Goal: Task Accomplishment & Management: Manage account settings

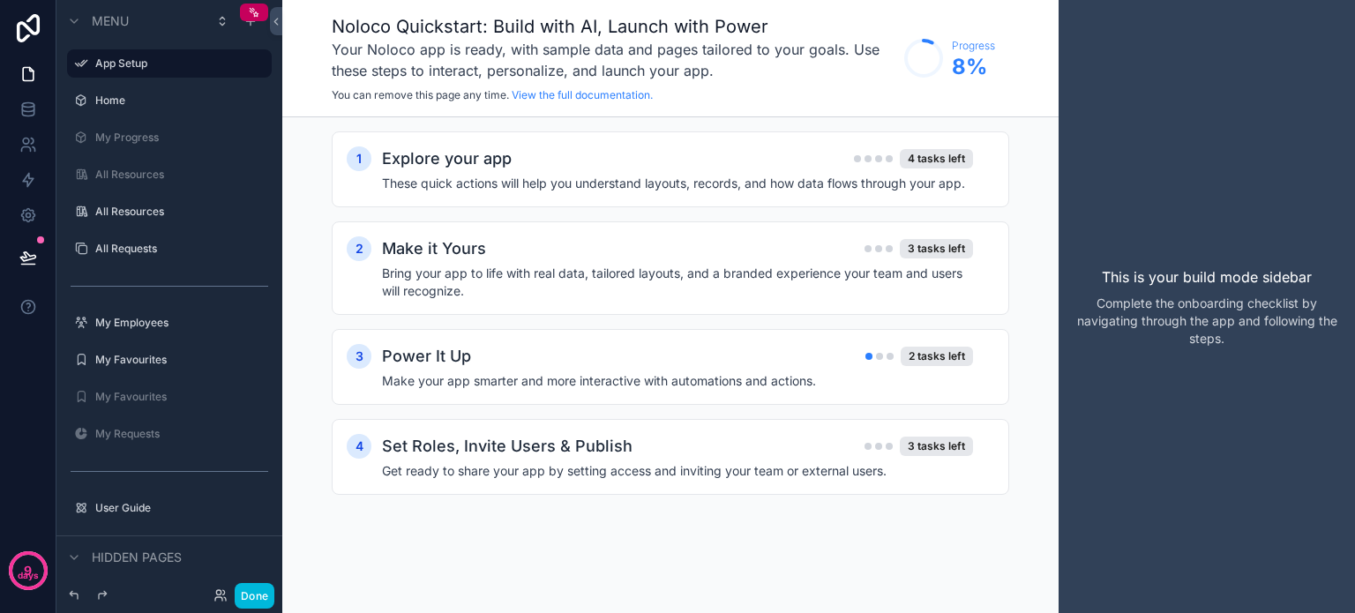
click at [28, 22] on icon at bounding box center [28, 28] width 35 height 28
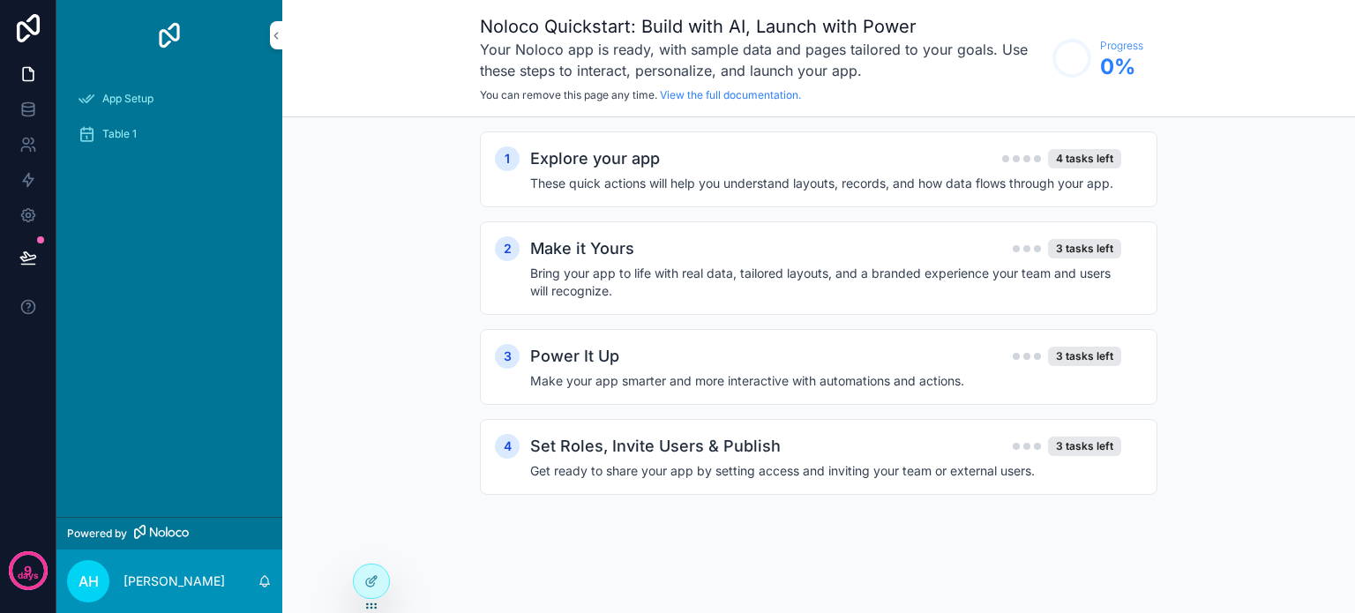
click at [697, 165] on div "Explore your app 4 tasks left" at bounding box center [825, 158] width 591 height 25
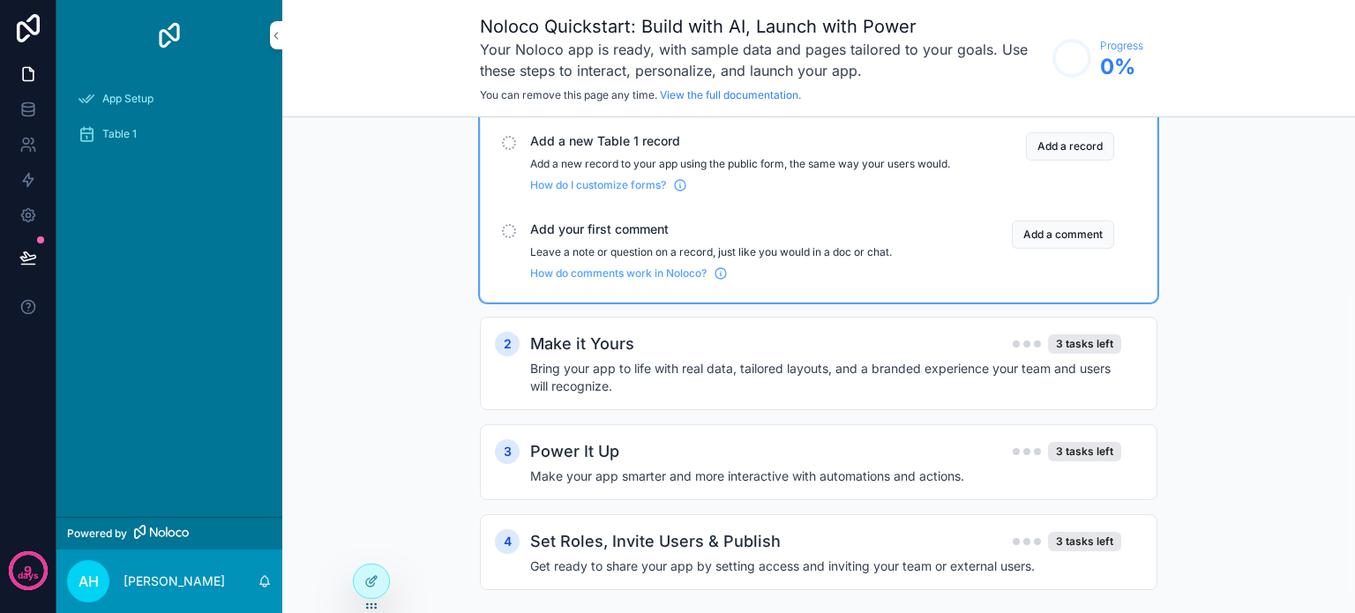
scroll to position [304, 0]
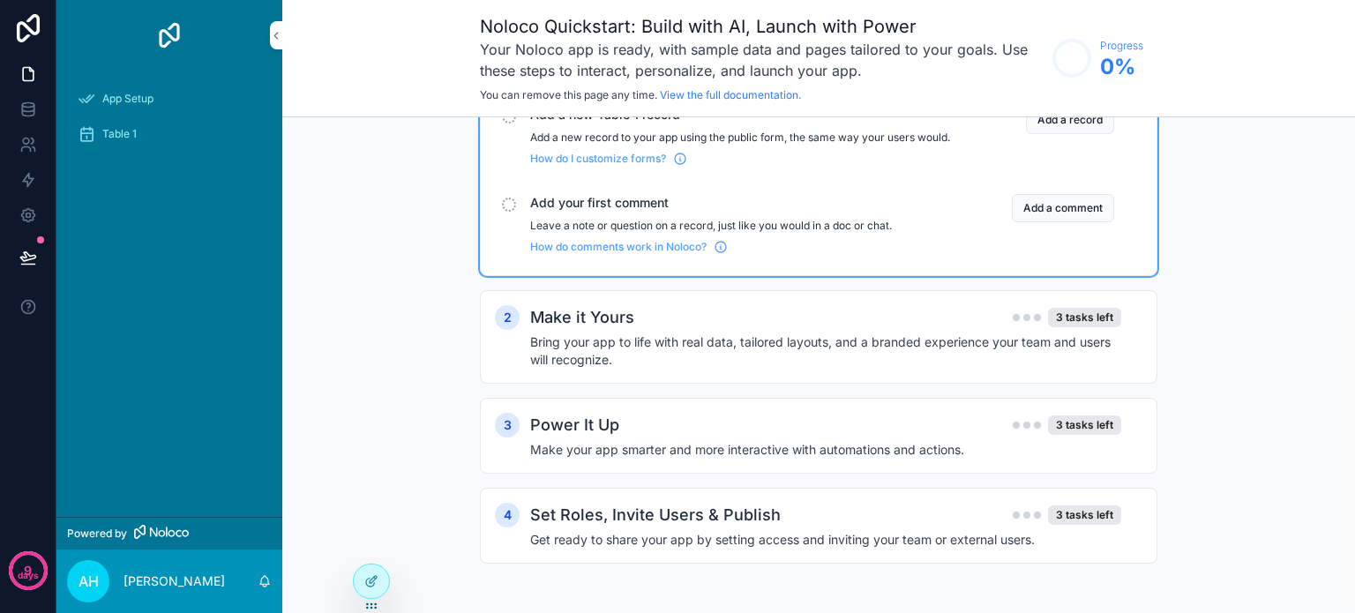
click at [658, 516] on h2 "Set Roles, Invite Users & Publish" at bounding box center [655, 515] width 251 height 25
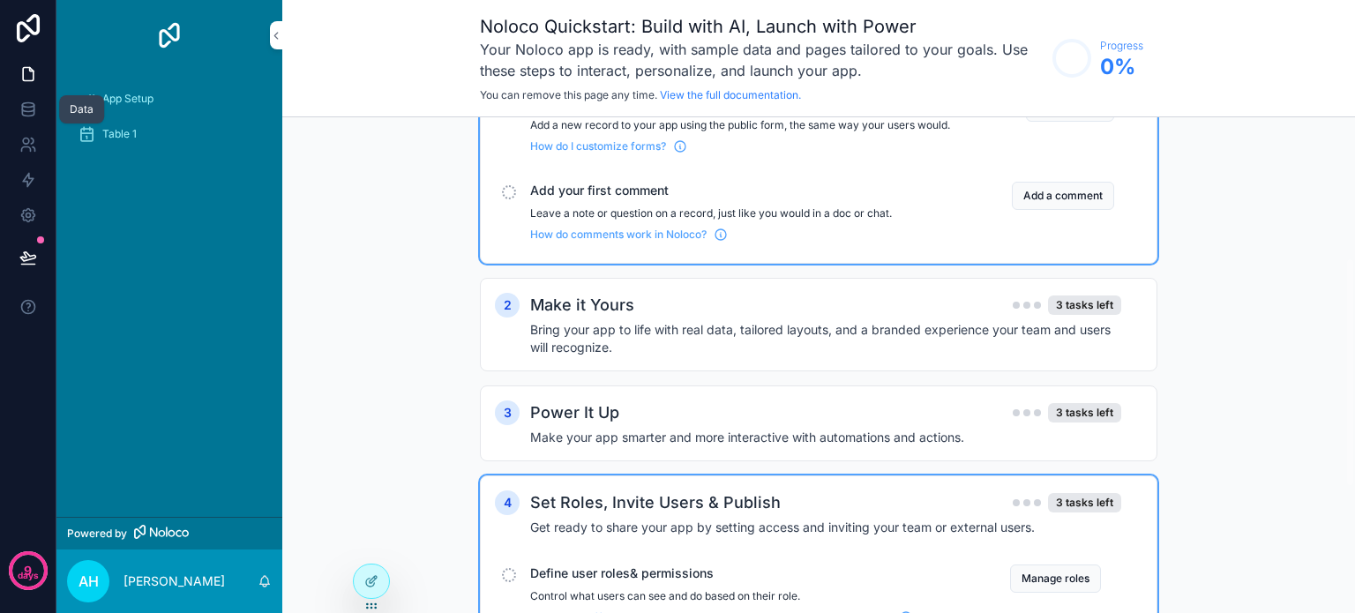
click at [34, 106] on icon at bounding box center [28, 110] width 18 height 18
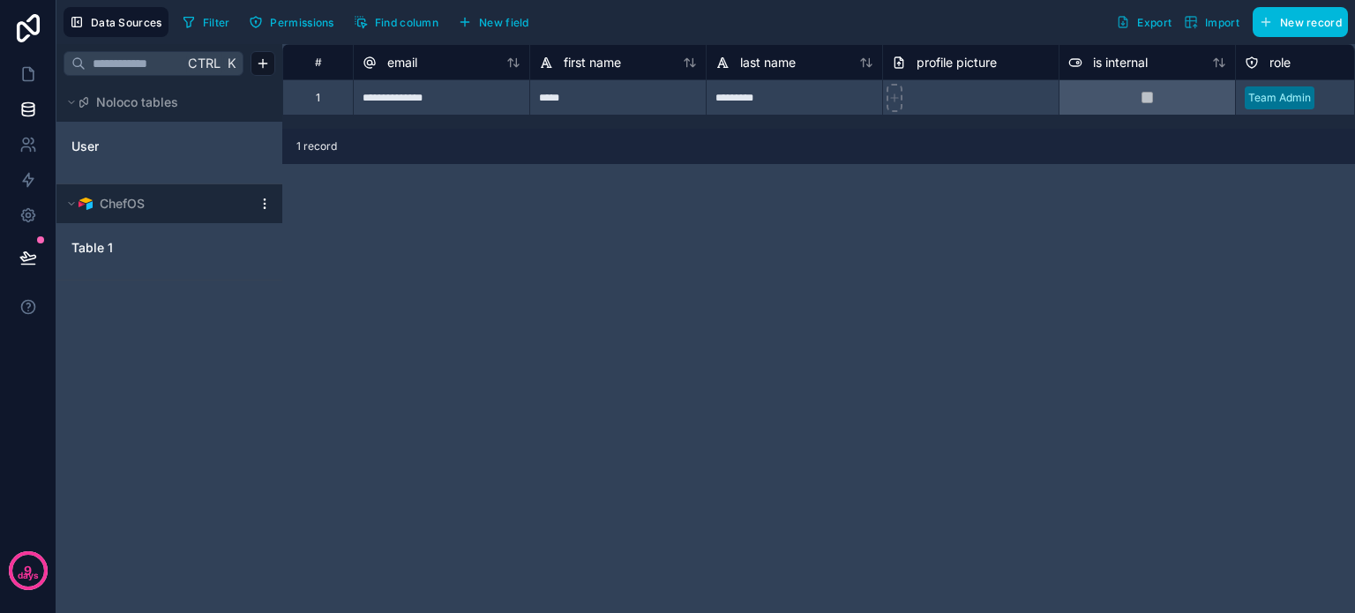
click at [92, 146] on span "User" at bounding box center [84, 147] width 27 height 18
click at [262, 200] on html "**********" at bounding box center [677, 306] width 1355 height 613
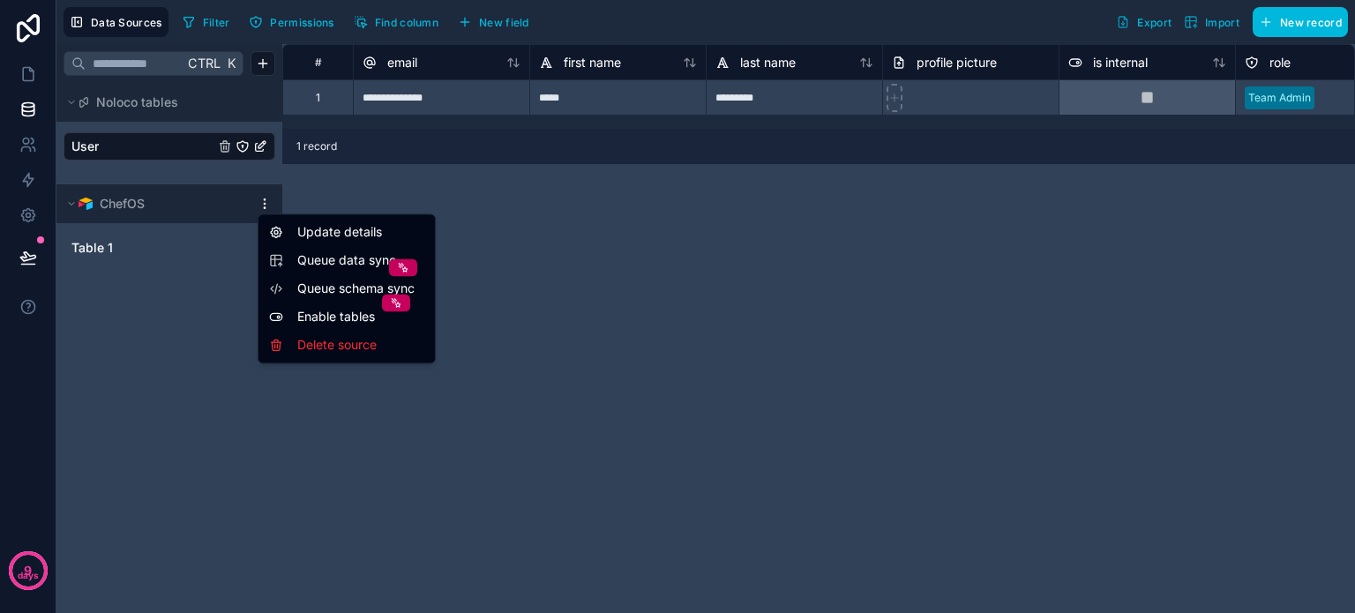
click at [225, 144] on html "**********" at bounding box center [677, 306] width 1355 height 613
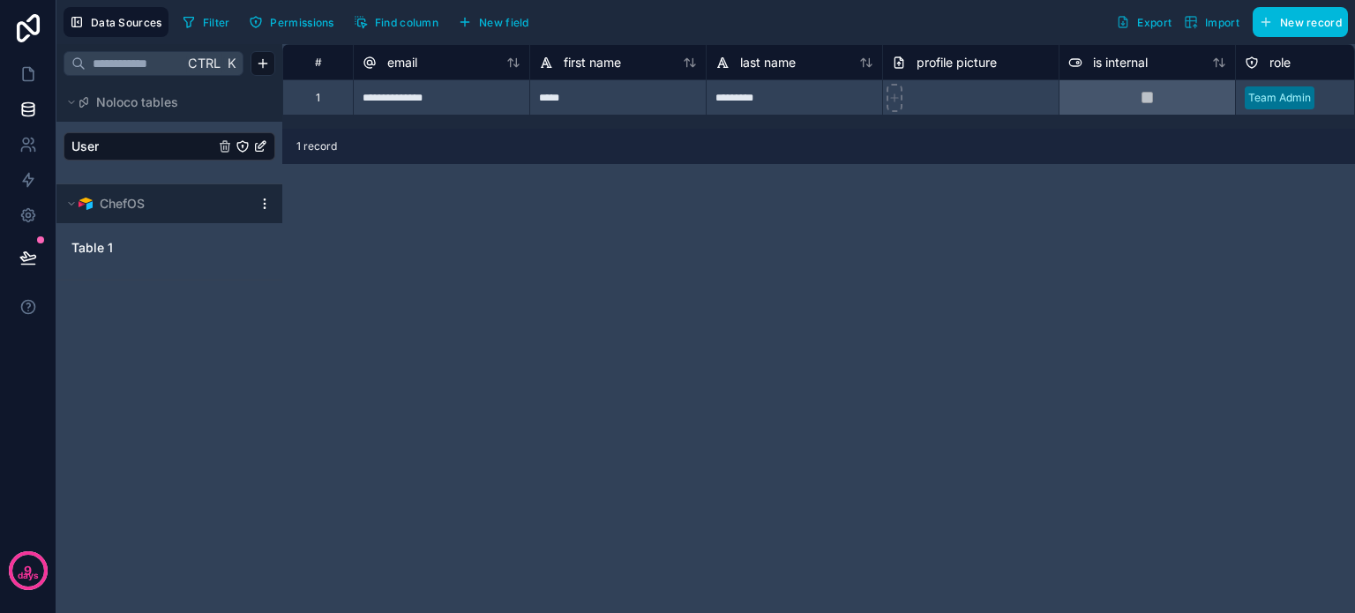
click at [225, 154] on div "User" at bounding box center [170, 146] width 212 height 28
click at [227, 154] on div "User" at bounding box center [170, 146] width 212 height 28
click at [258, 147] on icon "User" at bounding box center [260, 146] width 14 height 14
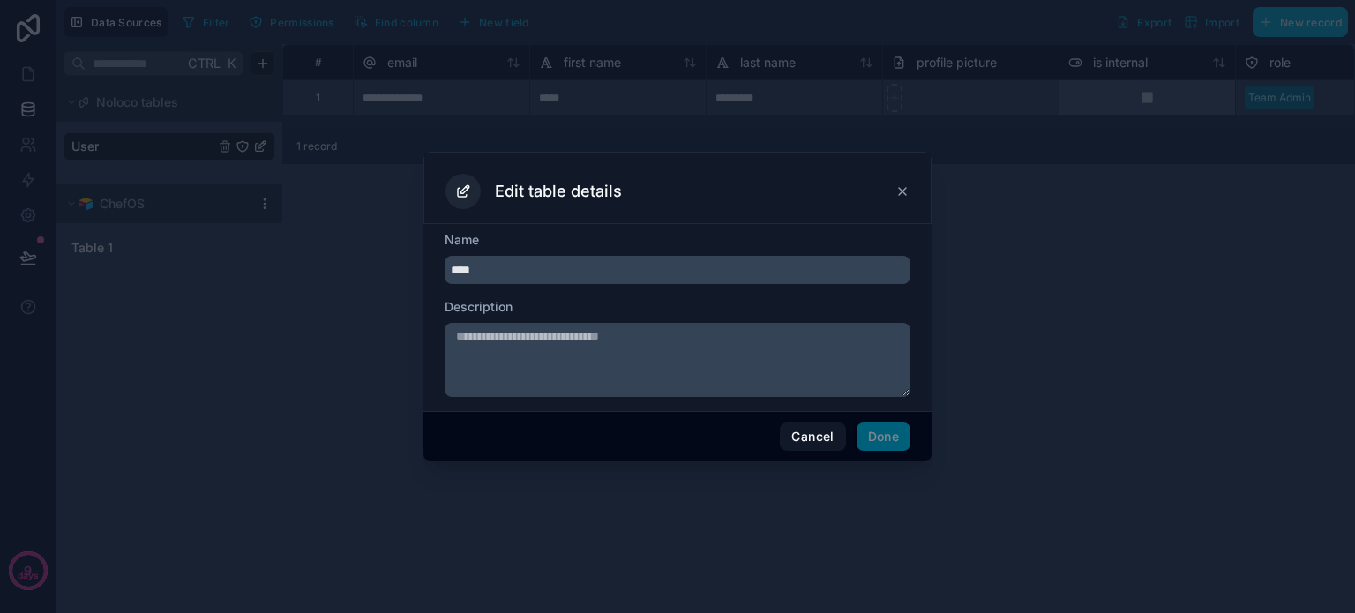
click at [807, 430] on button "Cancel" at bounding box center [812, 437] width 65 height 28
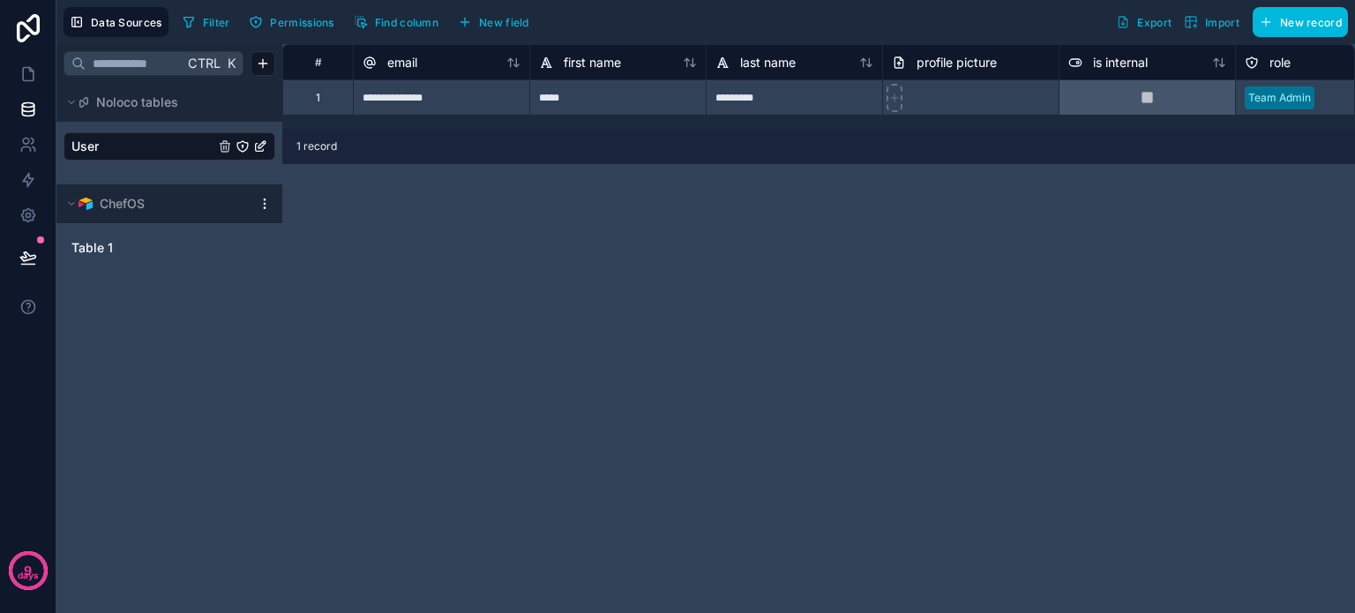
click at [262, 207] on html "**********" at bounding box center [677, 306] width 1355 height 613
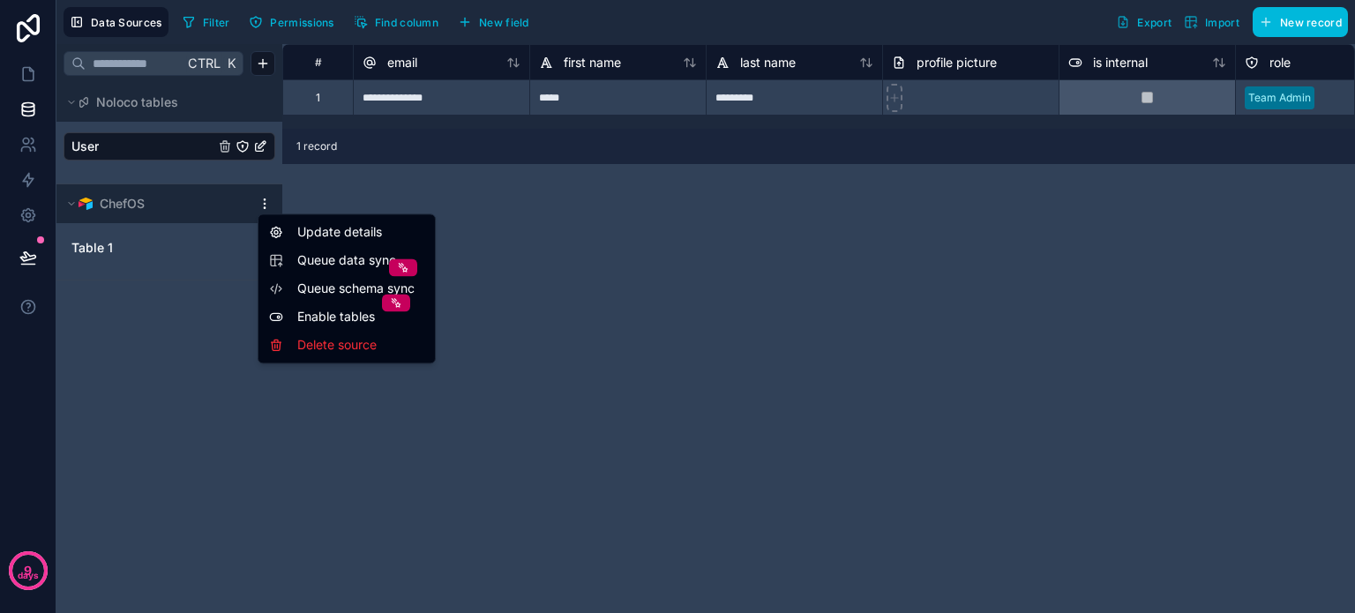
click at [71, 202] on html "**********" at bounding box center [677, 306] width 1355 height 613
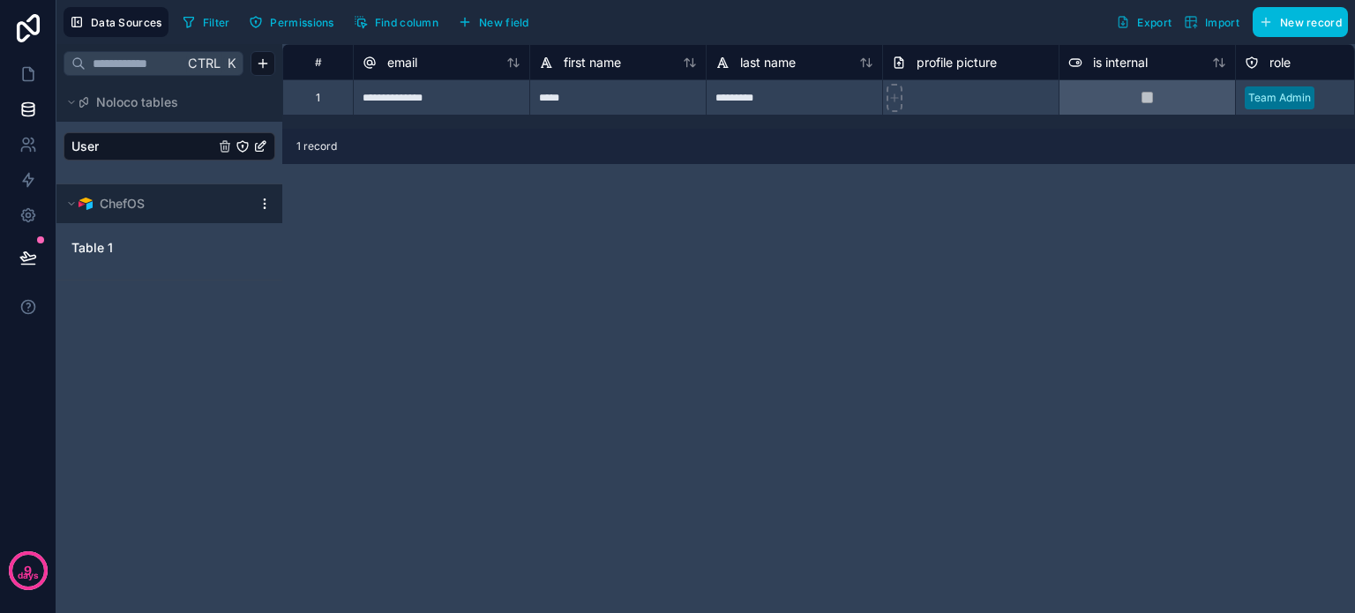
click at [71, 202] on icon at bounding box center [71, 204] width 11 height 11
click at [71, 202] on icon at bounding box center [72, 203] width 3 height 5
click at [171, 256] on link "Table 1" at bounding box center [151, 248] width 161 height 18
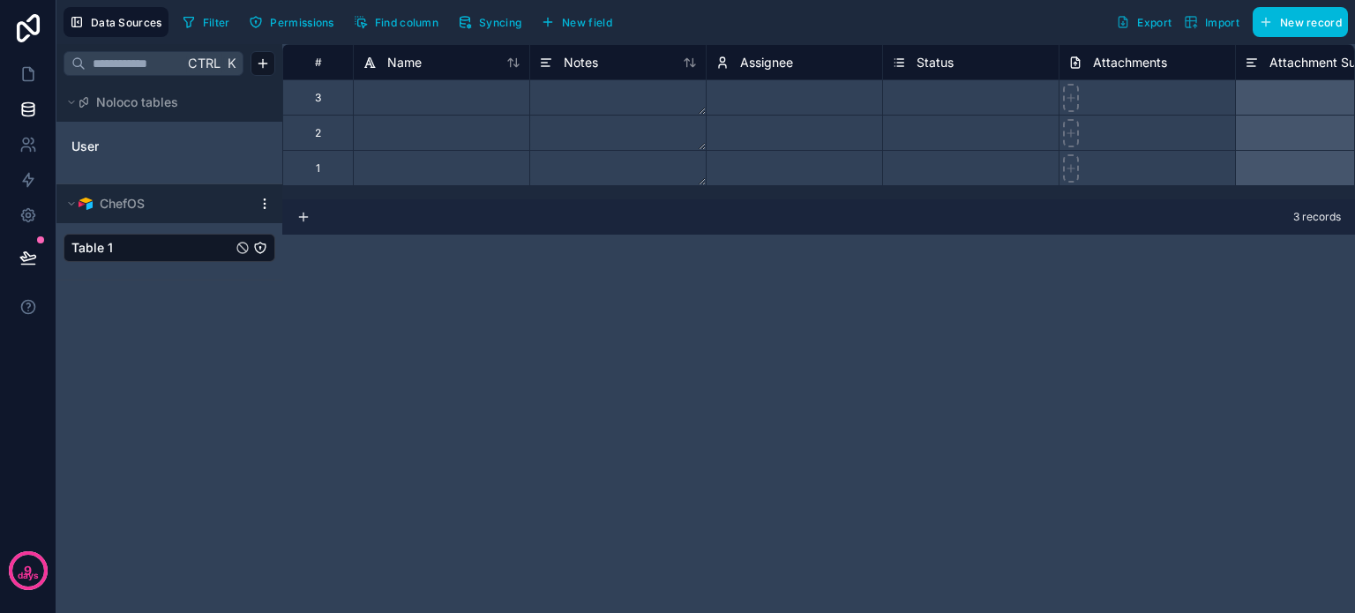
click at [261, 204] on html "**********" at bounding box center [677, 306] width 1355 height 613
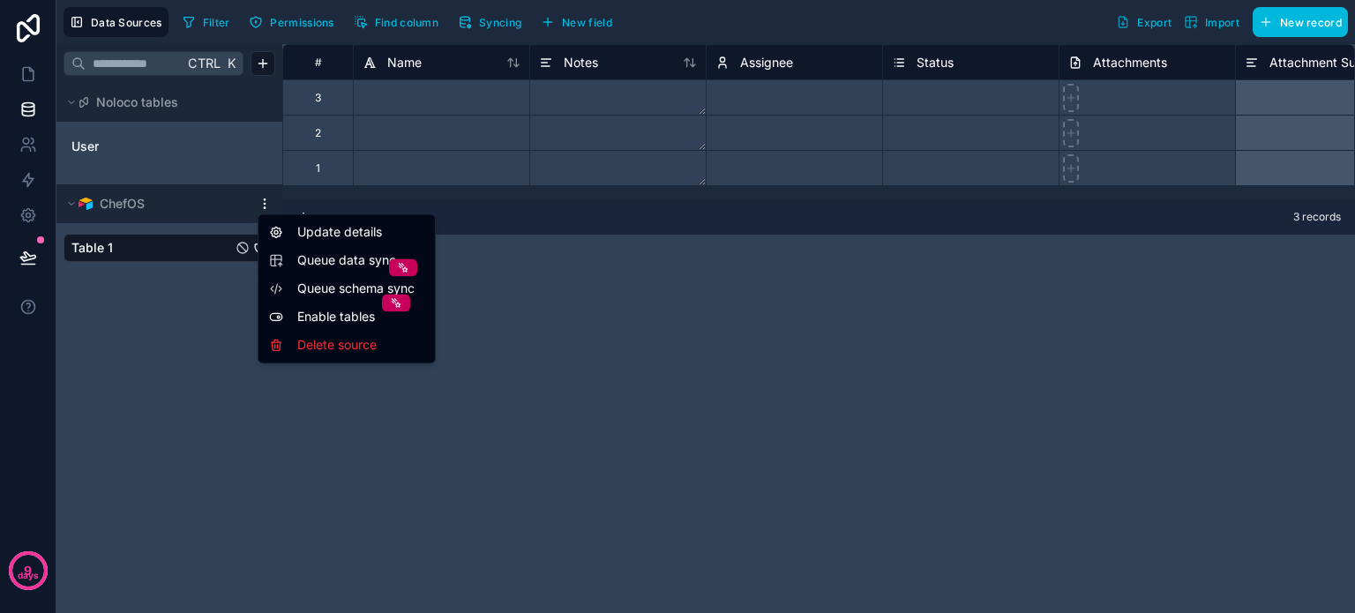
click at [219, 318] on html "**********" at bounding box center [677, 306] width 1355 height 613
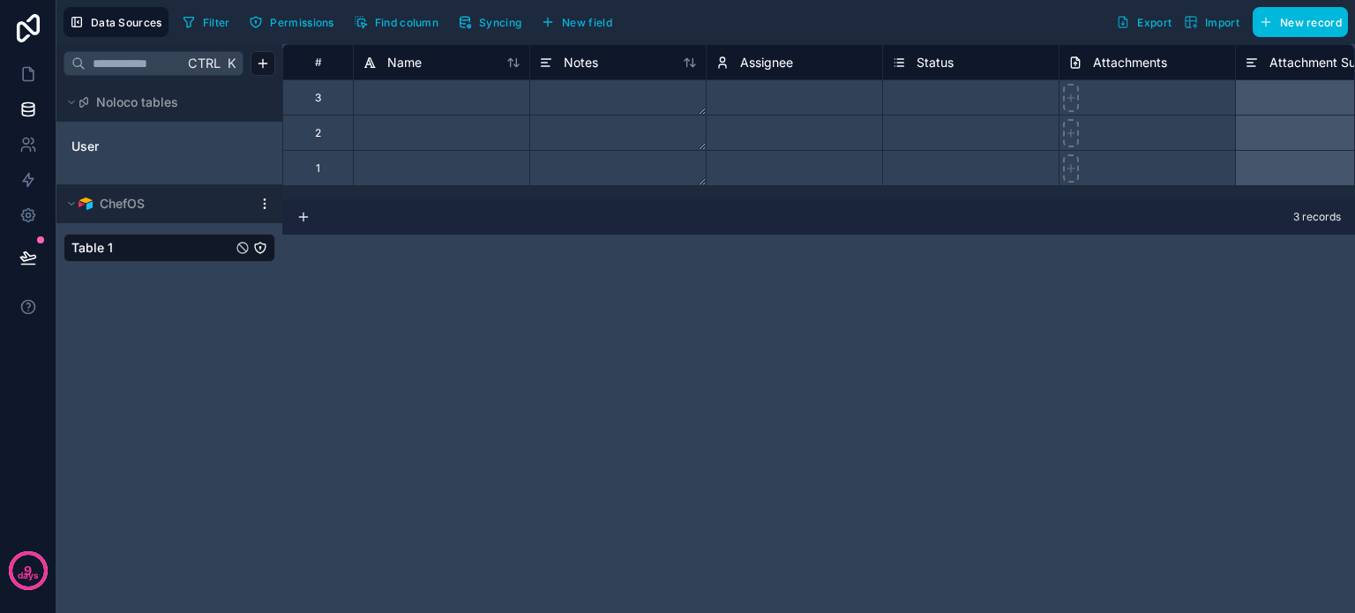
click at [126, 207] on span "ChefOS" at bounding box center [122, 204] width 45 height 18
click at [76, 203] on icon at bounding box center [71, 204] width 11 height 11
click at [194, 298] on div "Ctrl K Noloco tables User ChefOS Table 1" at bounding box center [169, 328] width 226 height 569
click at [262, 202] on html "**********" at bounding box center [677, 306] width 1355 height 613
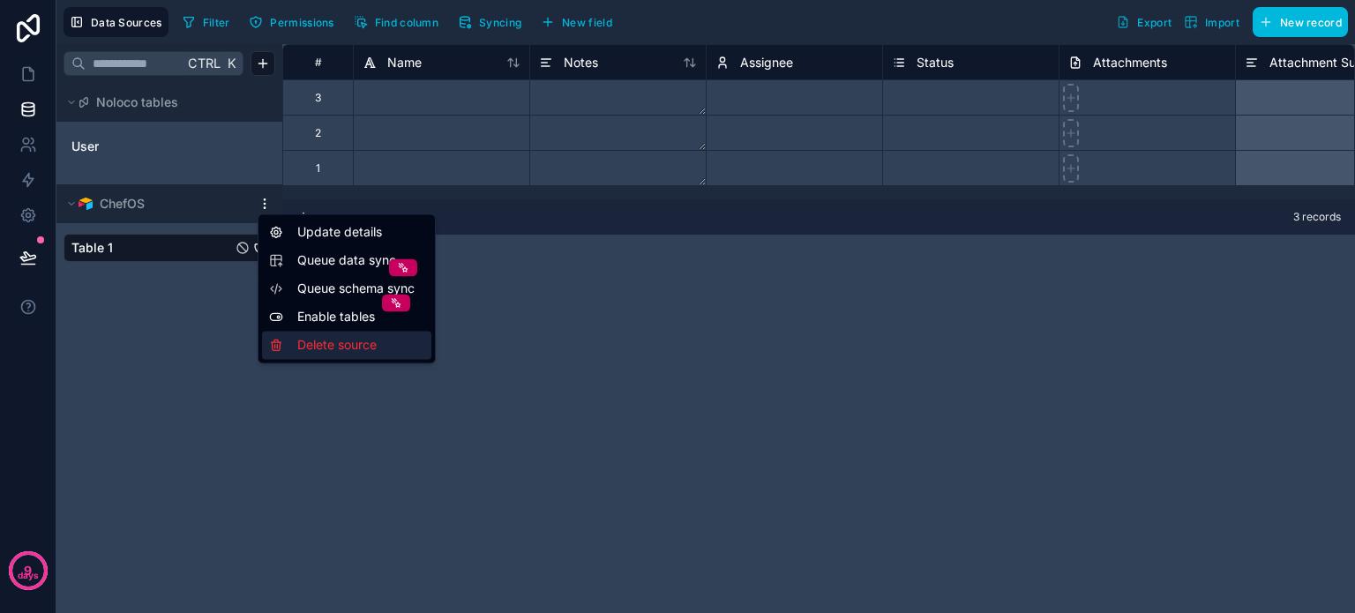
click at [321, 347] on div "Delete source" at bounding box center [346, 345] width 169 height 28
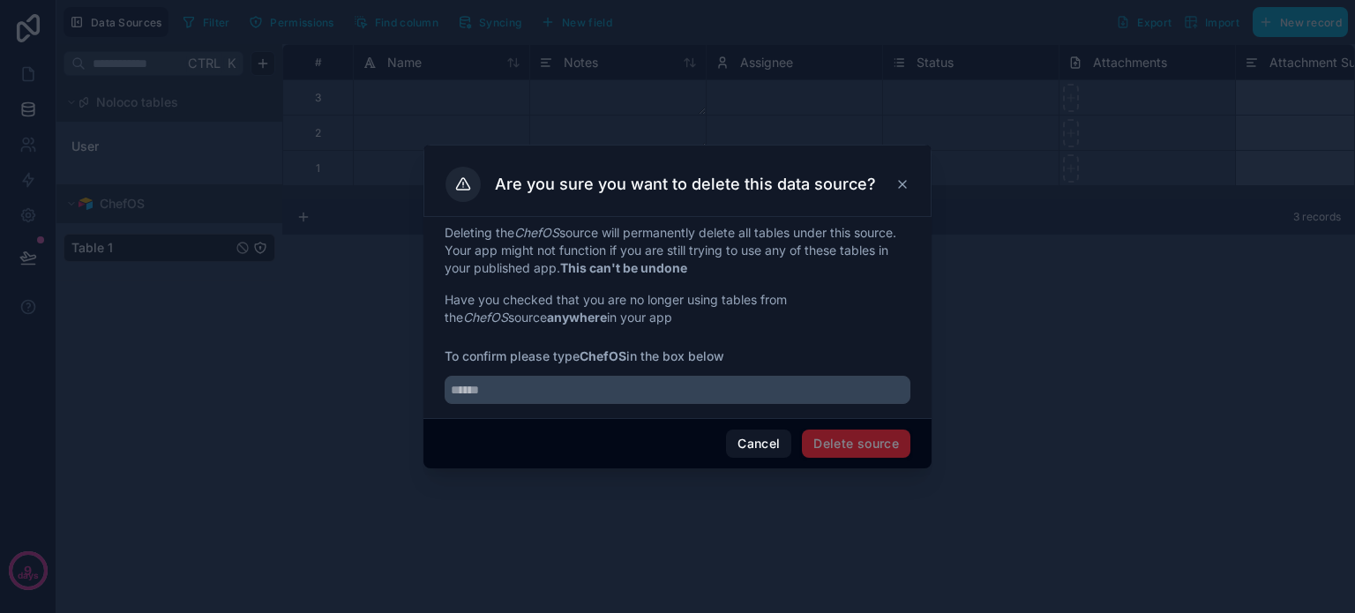
click at [836, 442] on span "Delete source" at bounding box center [856, 444] width 109 height 28
click at [836, 446] on span "Delete source" at bounding box center [856, 444] width 109 height 28
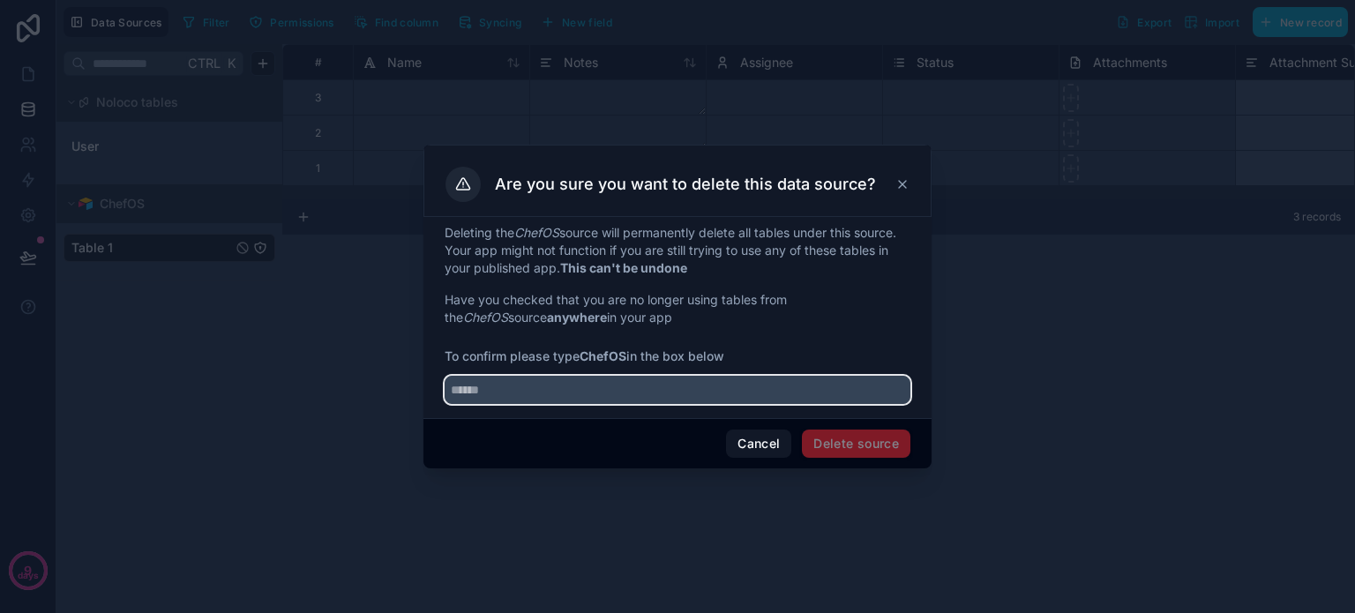
click at [511, 390] on input "text" at bounding box center [678, 390] width 466 height 28
type input "******"
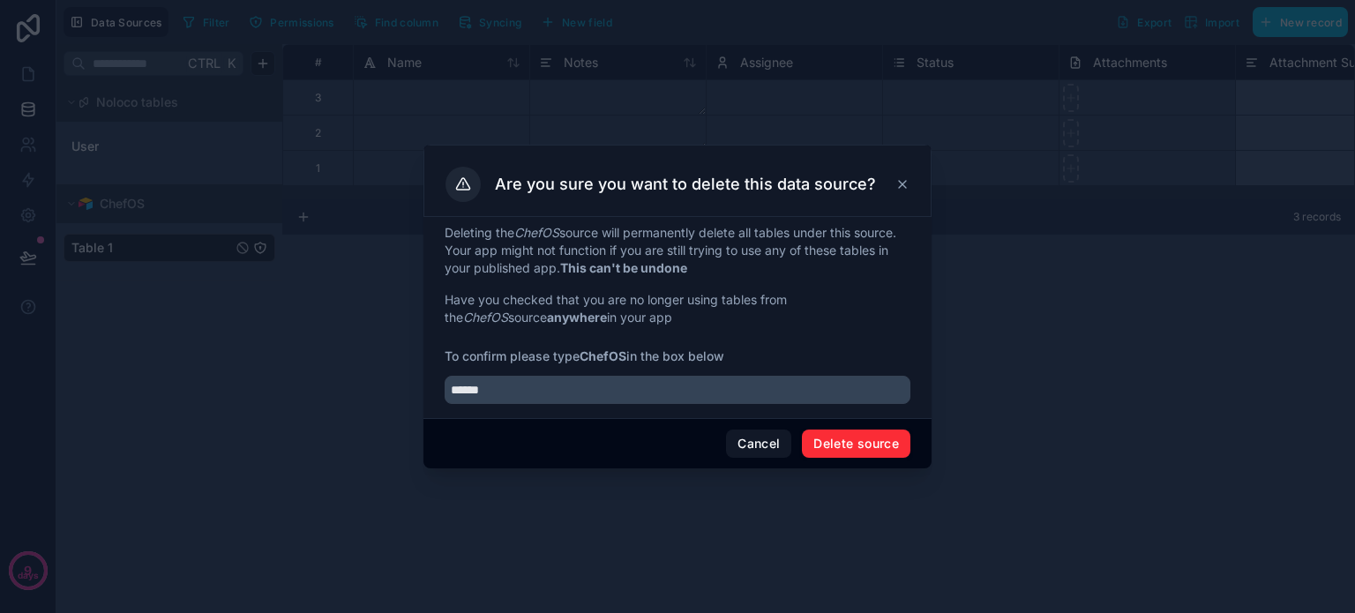
click at [847, 446] on button "Delete source" at bounding box center [856, 444] width 109 height 28
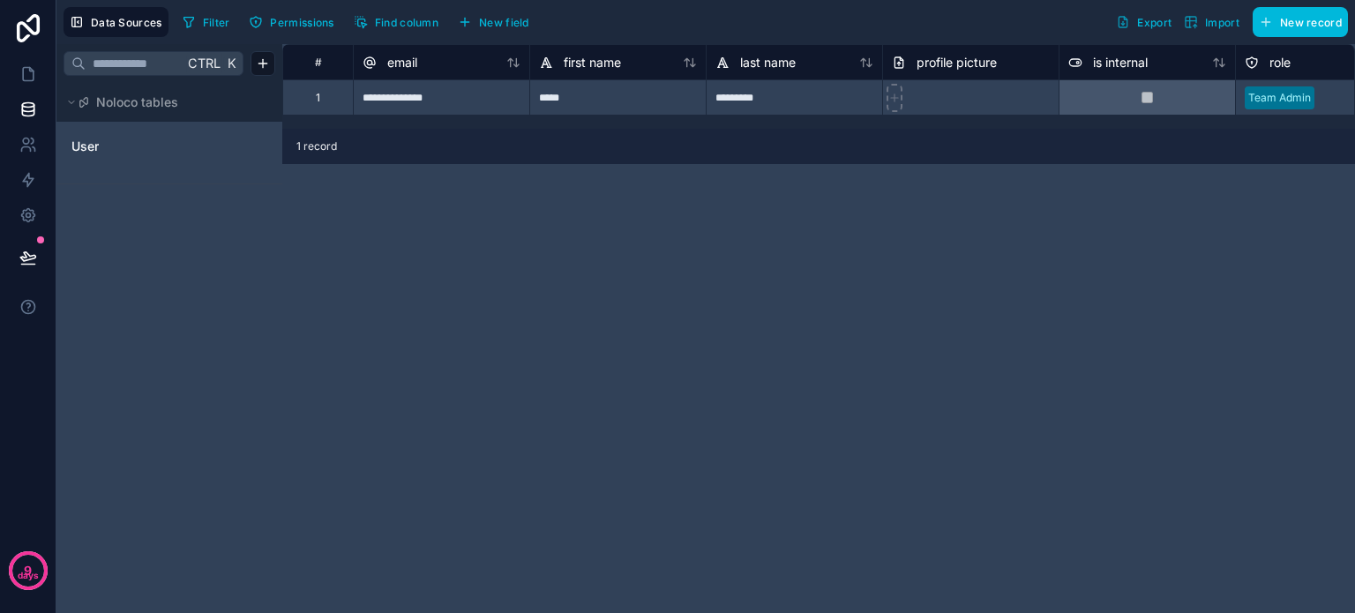
click at [139, 17] on span "Data Sources" at bounding box center [126, 22] width 71 height 13
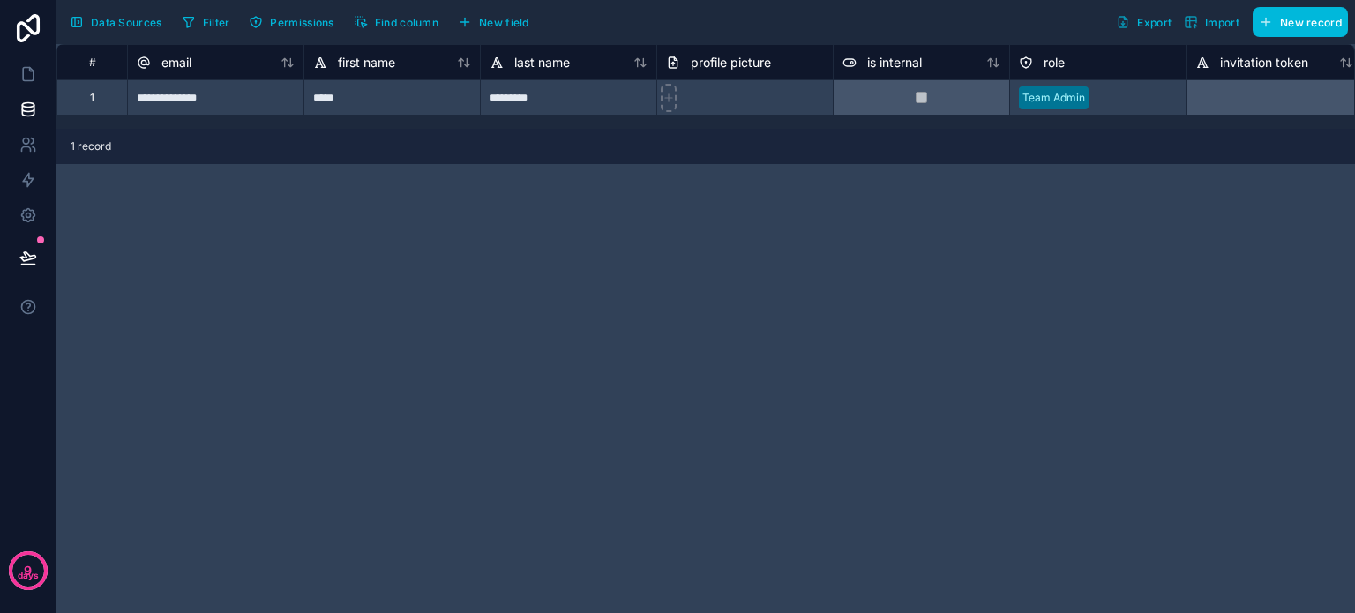
click at [139, 18] on span "Data Sources" at bounding box center [126, 22] width 71 height 13
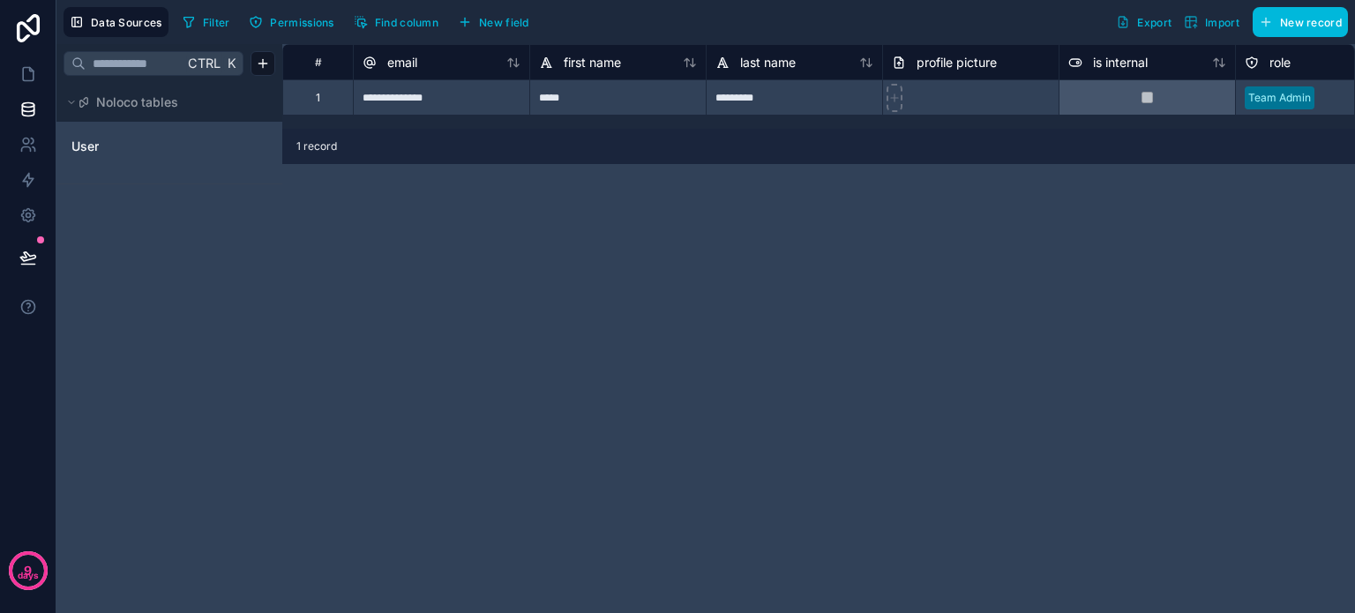
click at [130, 17] on span "Data Sources" at bounding box center [126, 22] width 71 height 13
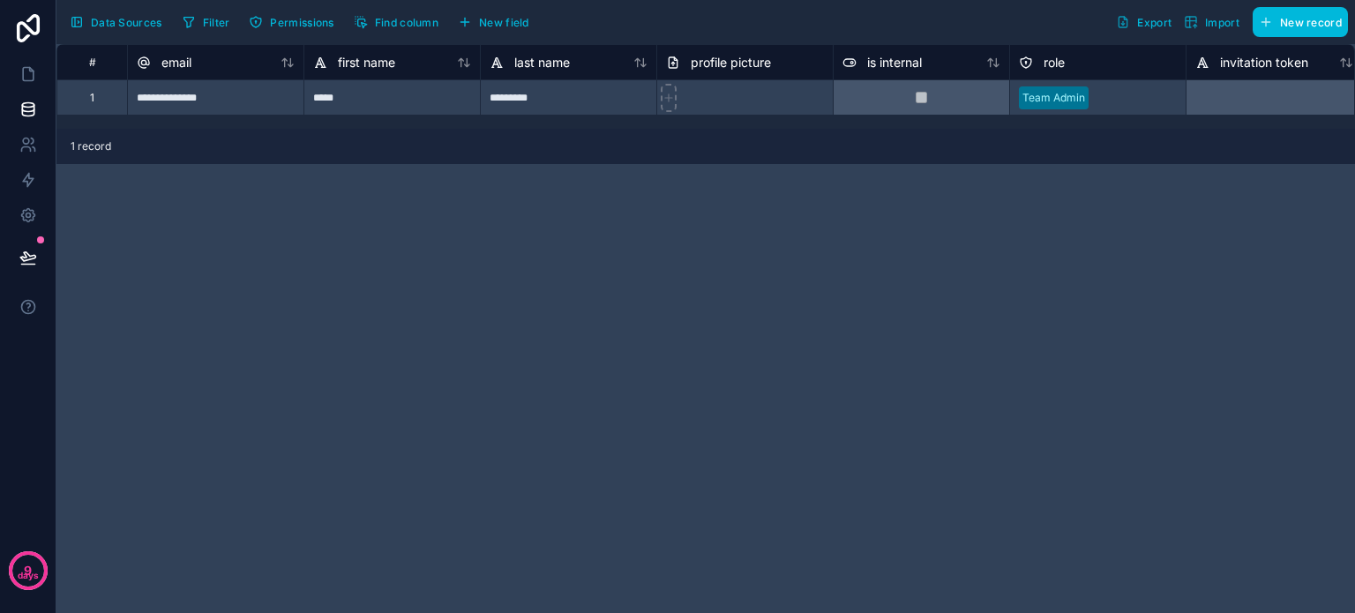
click at [109, 12] on button "Data Sources" at bounding box center [116, 22] width 105 height 30
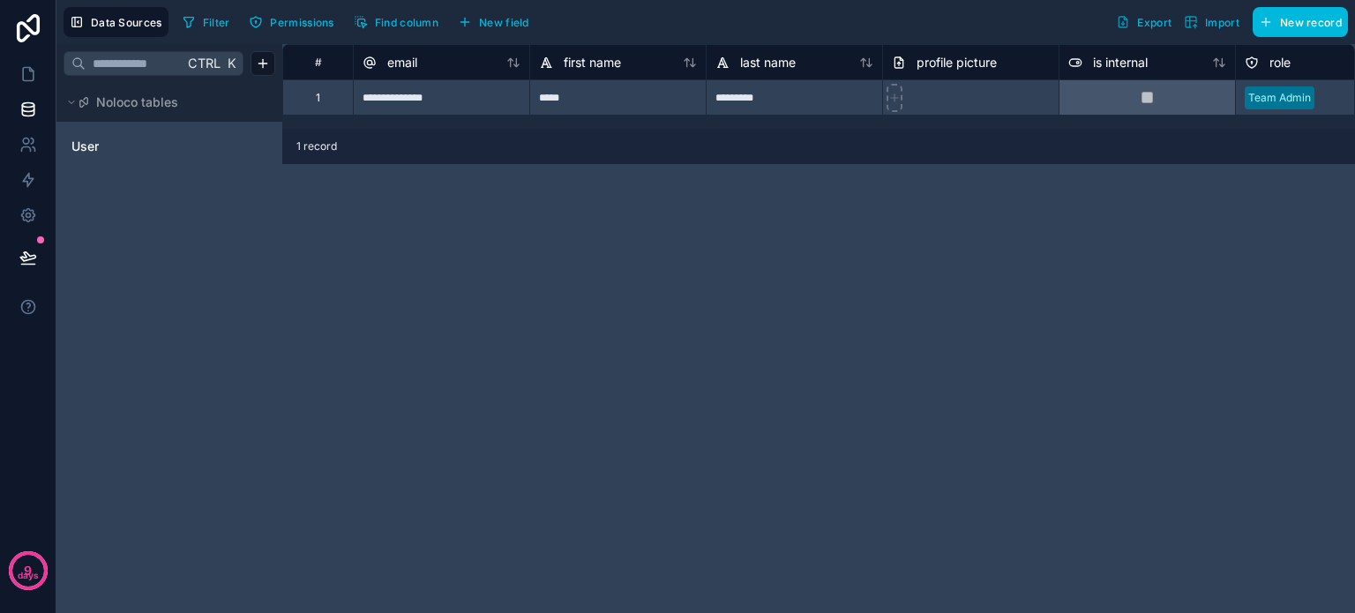
click at [152, 299] on div "Ctrl K Noloco tables User" at bounding box center [169, 328] width 226 height 569
click at [25, 101] on icon at bounding box center [28, 110] width 18 height 18
click at [1214, 18] on span "Import" at bounding box center [1222, 22] width 34 height 13
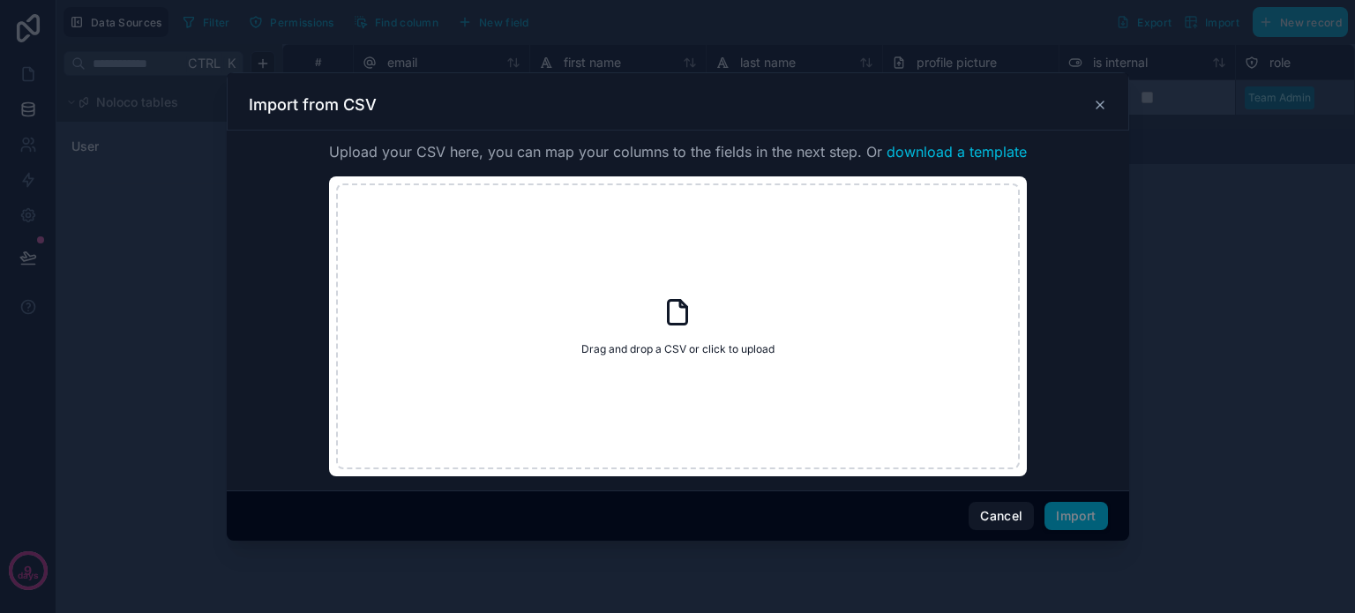
click at [1185, 210] on div at bounding box center [677, 306] width 1355 height 613
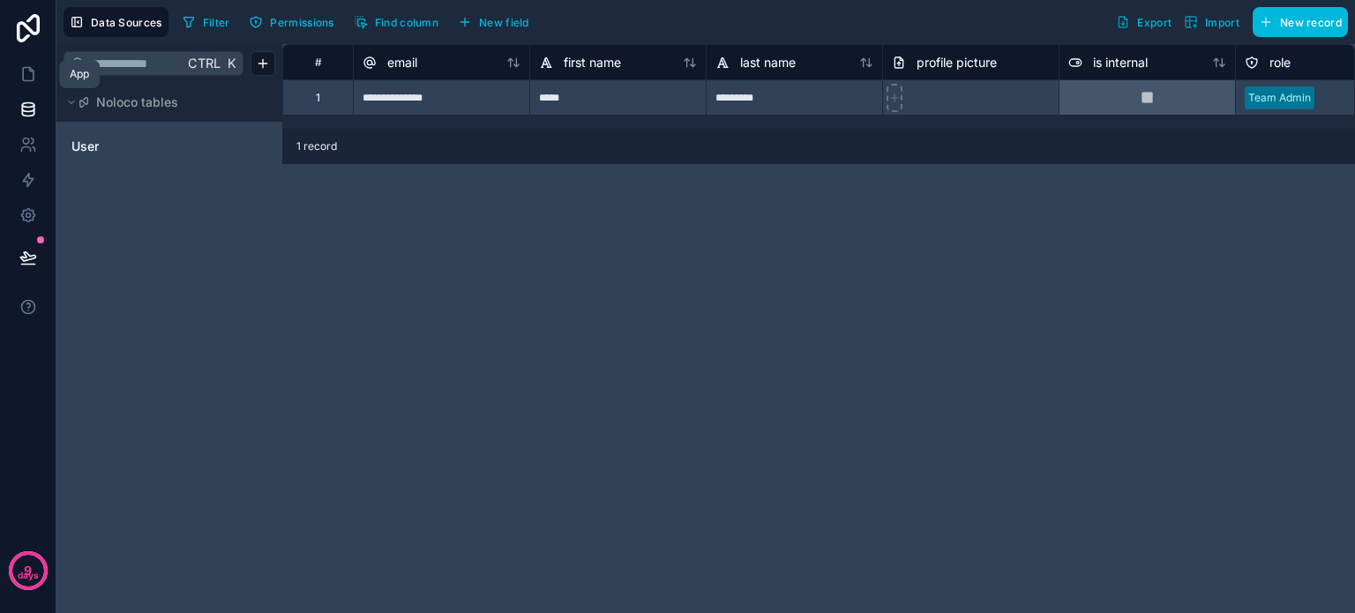
click at [26, 80] on icon at bounding box center [28, 74] width 11 height 13
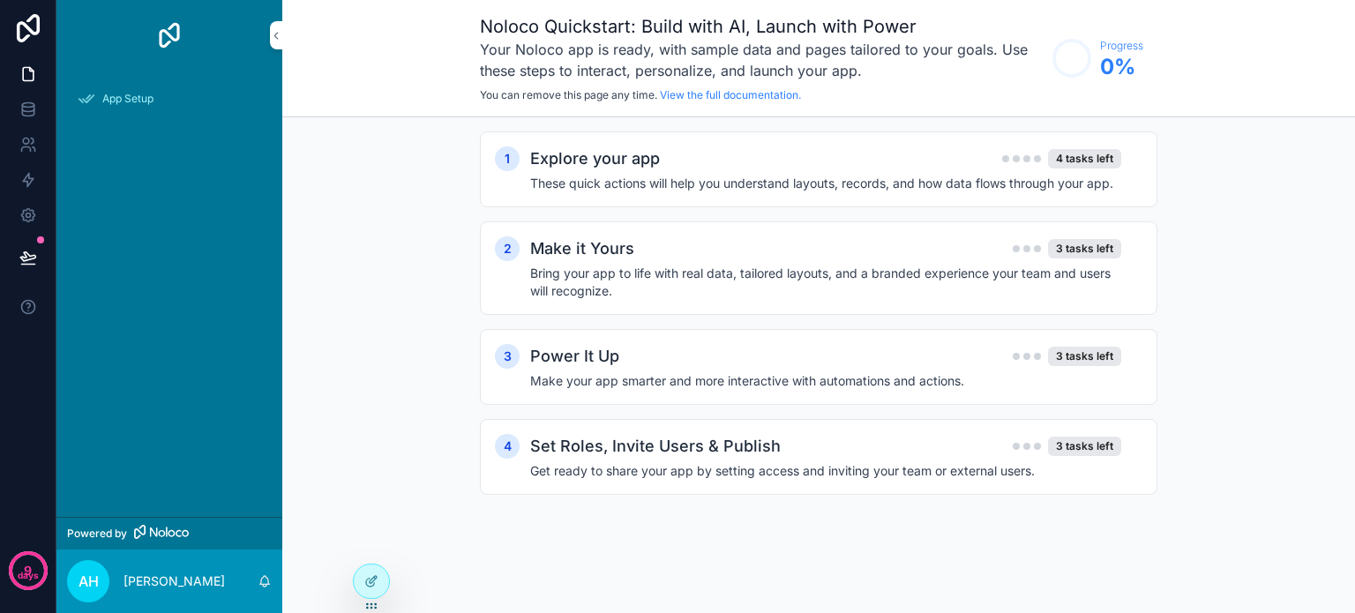
click at [657, 172] on div "Explore your app 4 tasks left These quick actions will help you understand layo…" at bounding box center [836, 169] width 612 height 46
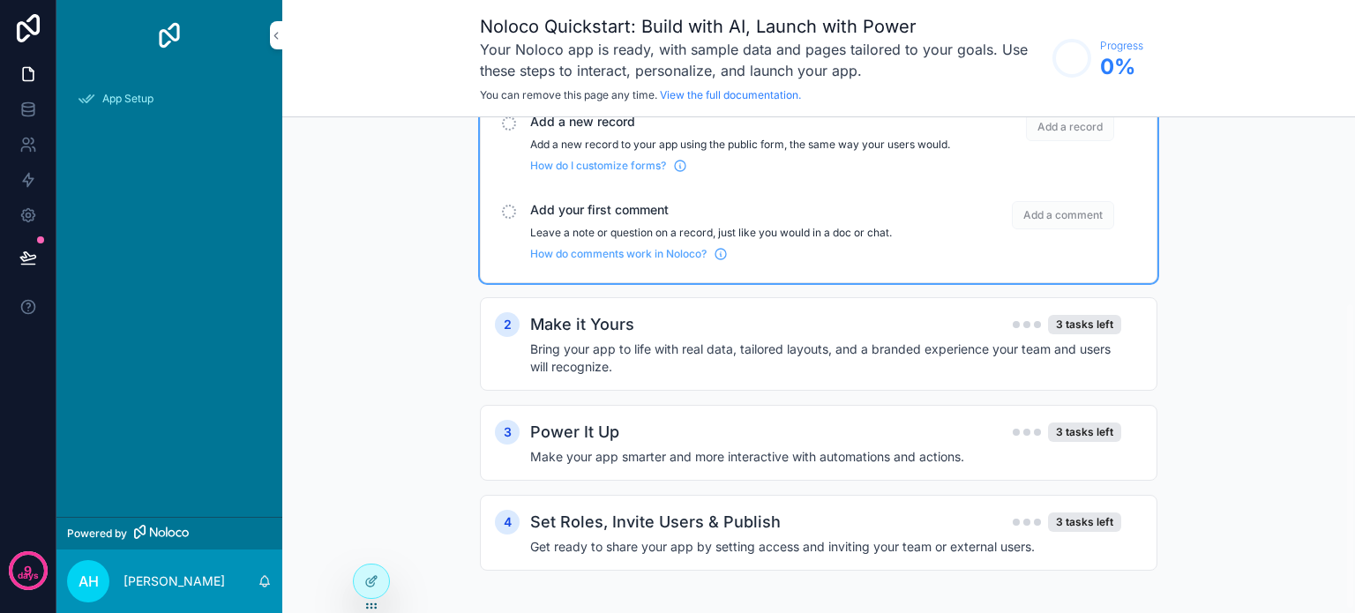
scroll to position [304, 0]
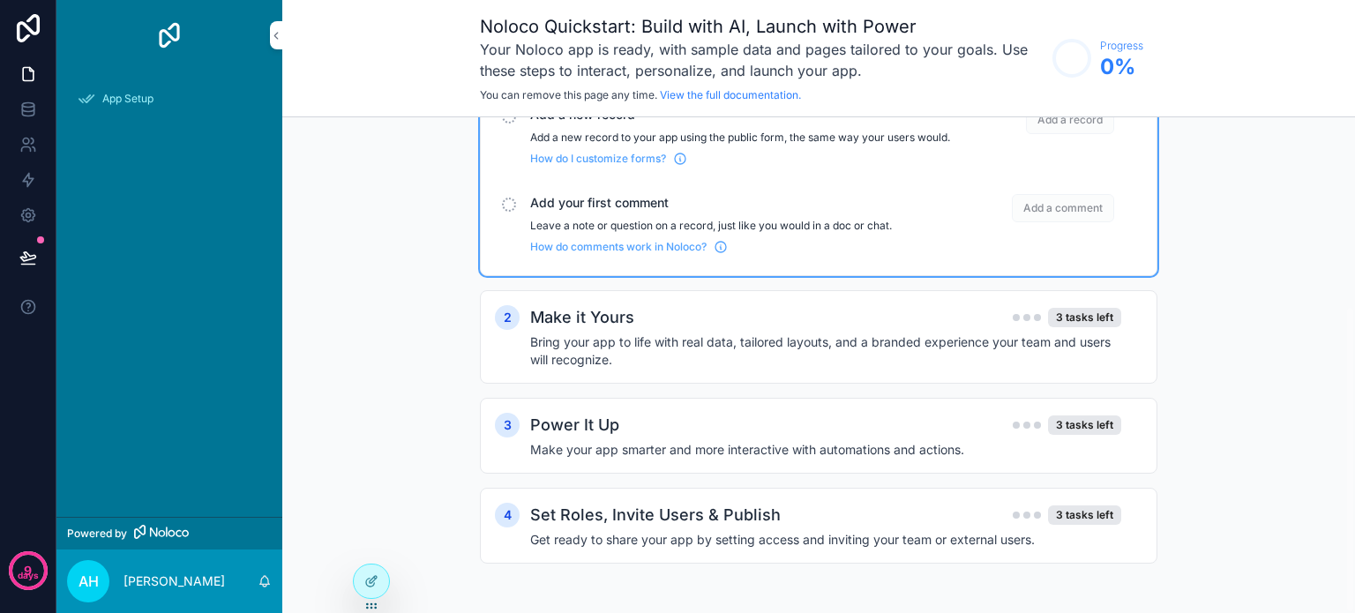
click at [652, 426] on div "Power It Up 3 tasks left" at bounding box center [825, 425] width 591 height 25
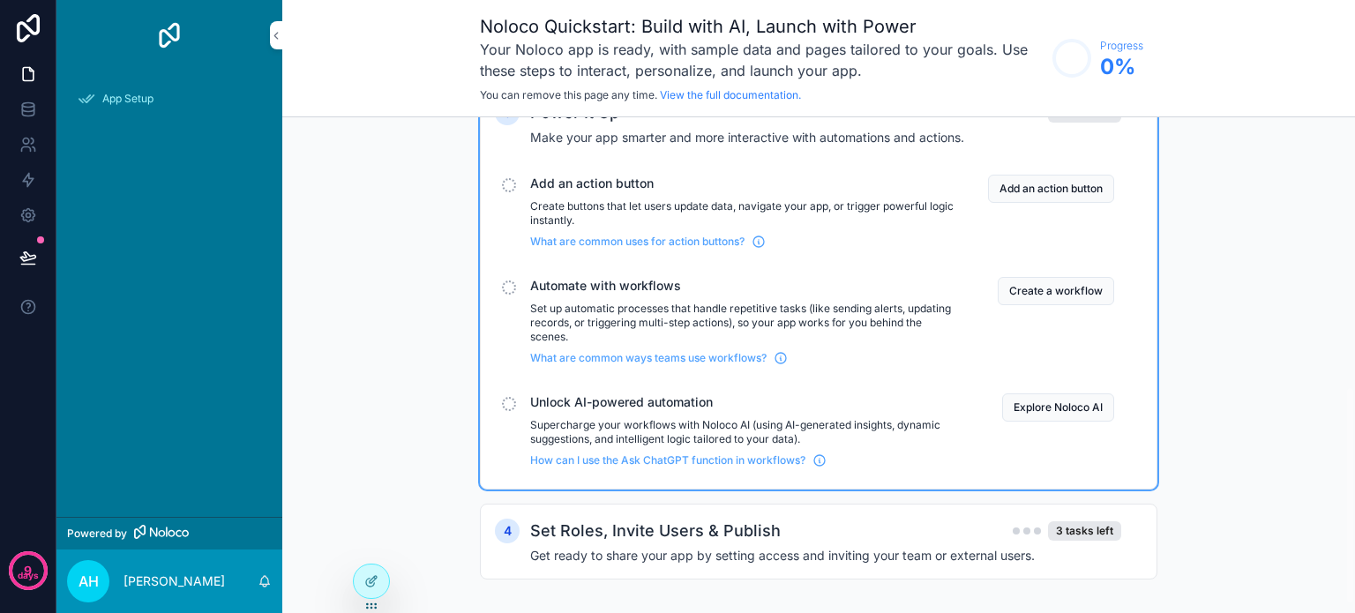
scroll to position [632, 0]
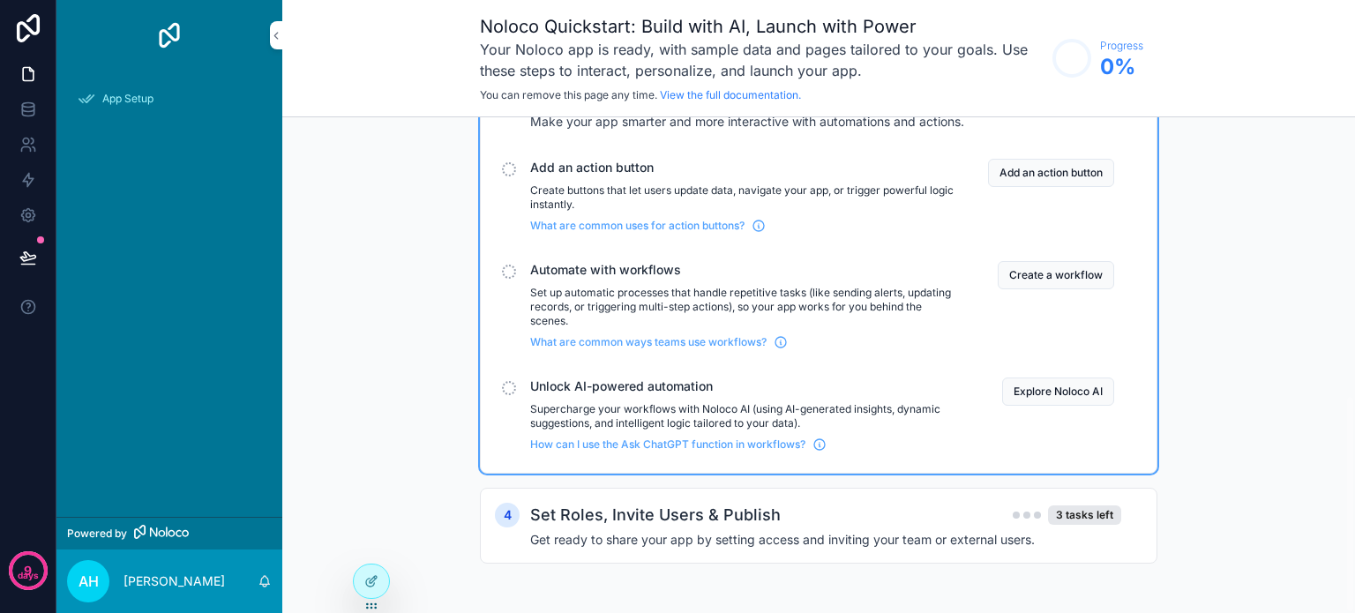
click at [696, 508] on h2 "Set Roles, Invite Users & Publish" at bounding box center [655, 515] width 251 height 25
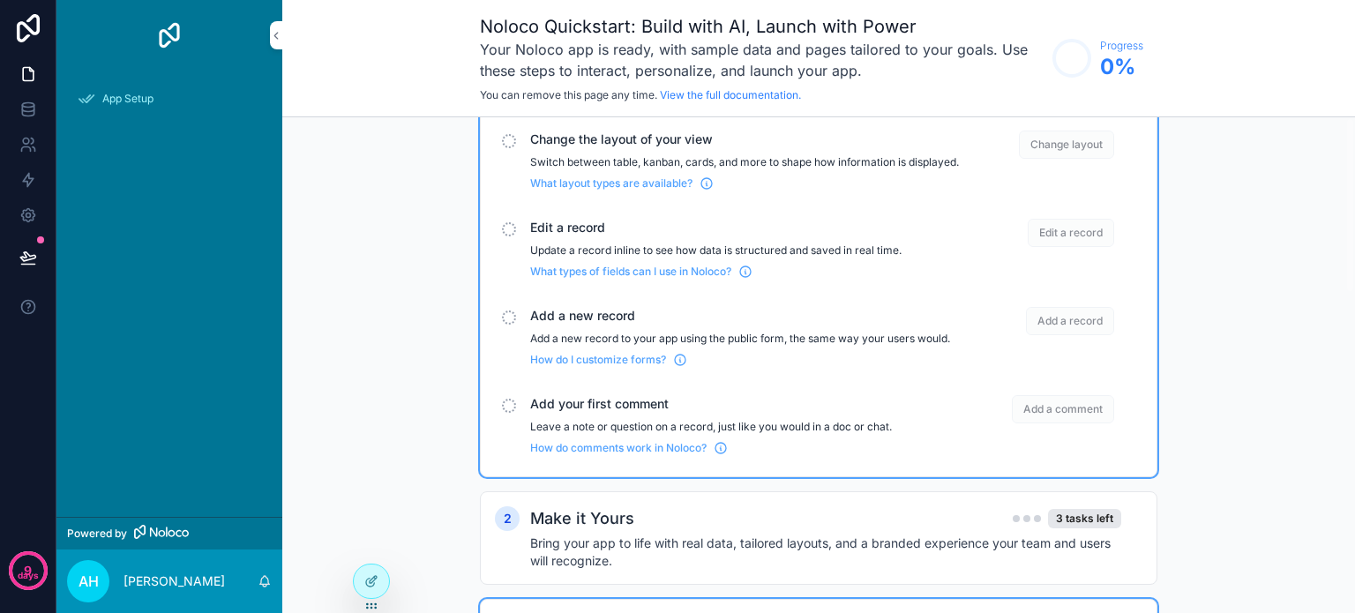
scroll to position [0, 0]
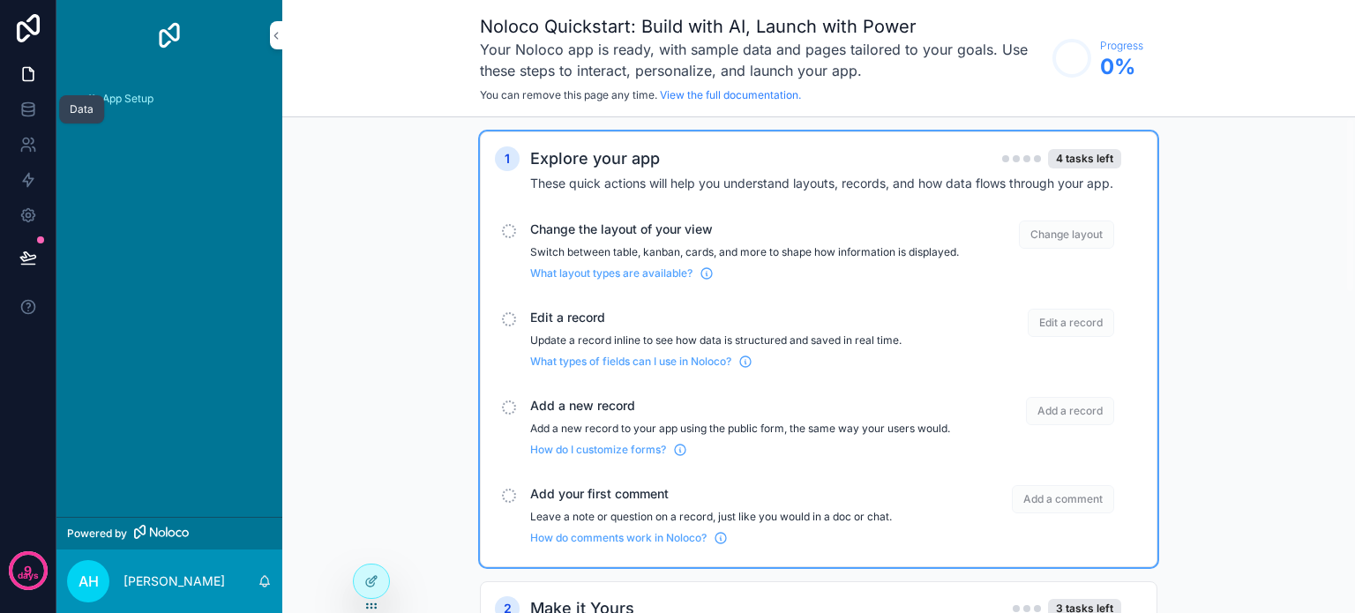
click at [25, 99] on link at bounding box center [28, 109] width 56 height 35
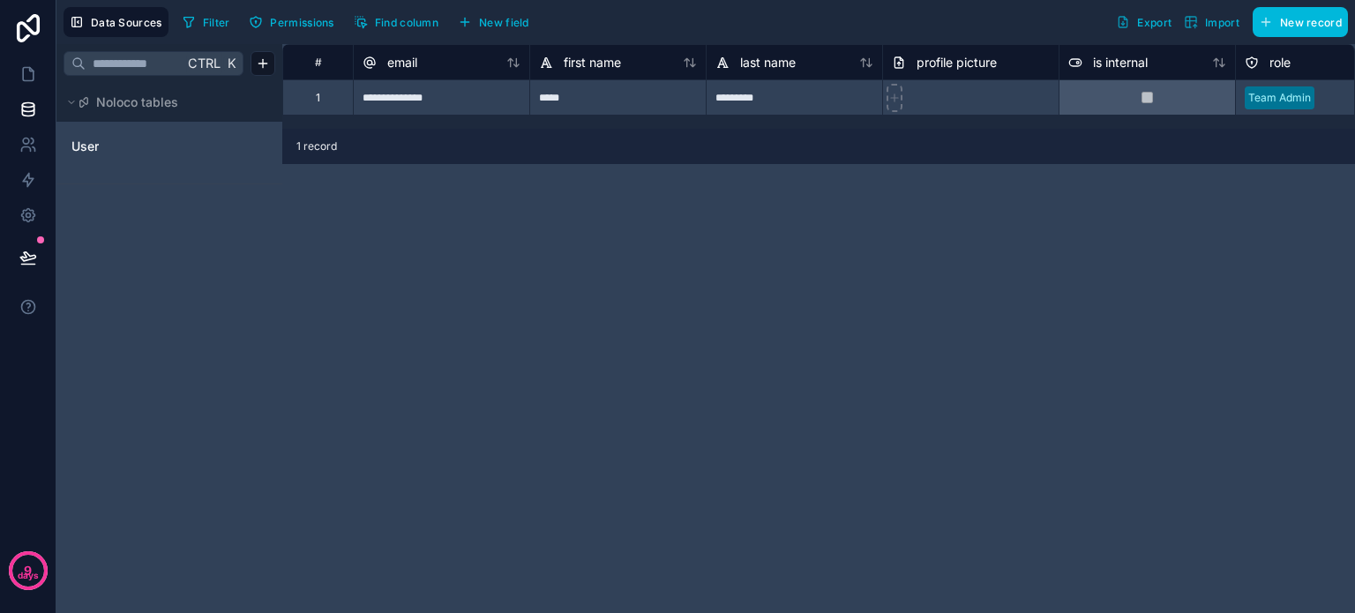
click at [88, 97] on icon at bounding box center [84, 102] width 11 height 11
click at [85, 97] on icon at bounding box center [84, 102] width 11 height 11
click at [93, 25] on span "Data Sources" at bounding box center [126, 22] width 71 height 13
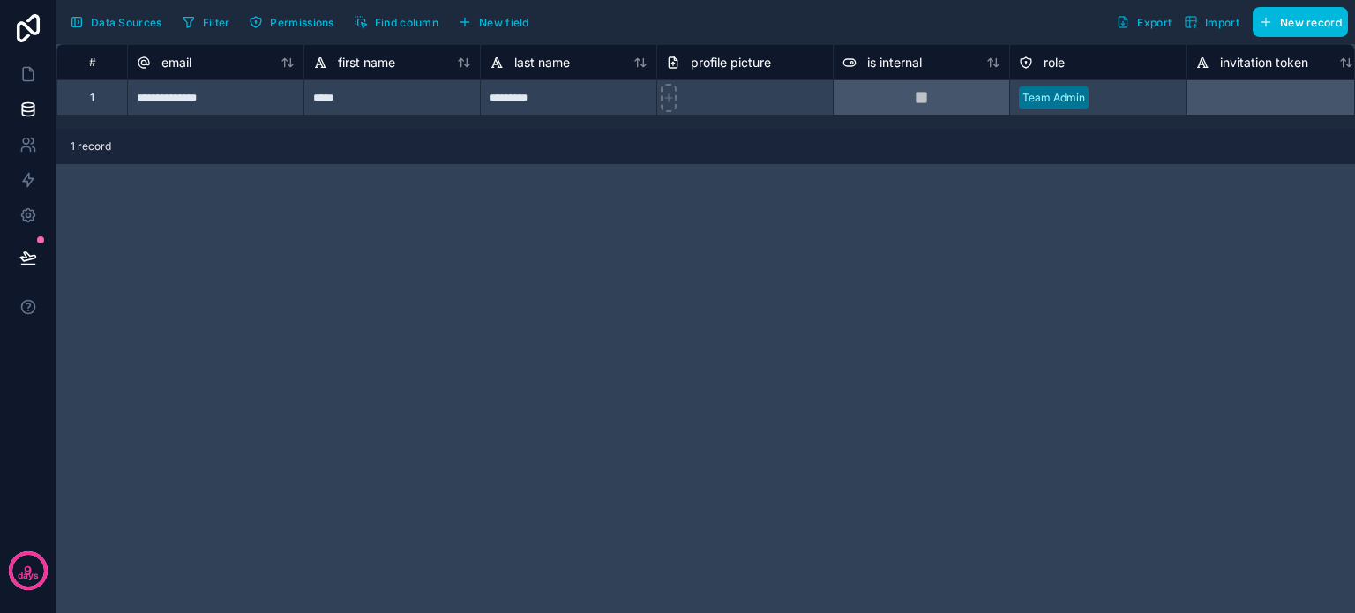
click at [113, 20] on span "Data Sources" at bounding box center [126, 22] width 71 height 13
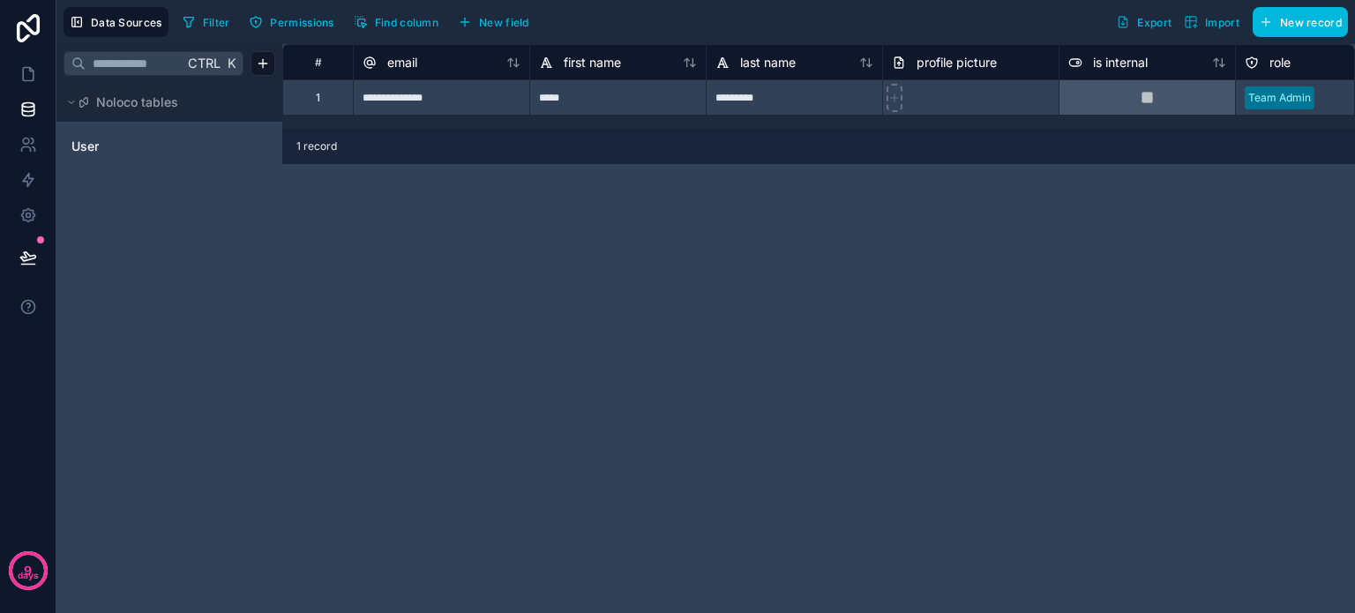
drag, startPoint x: 127, startPoint y: 221, endPoint x: 124, endPoint y: 184, distance: 38.0
click at [124, 184] on div "Ctrl K Noloco tables User" at bounding box center [169, 328] width 226 height 569
click at [23, 214] on icon at bounding box center [28, 215] width 18 height 18
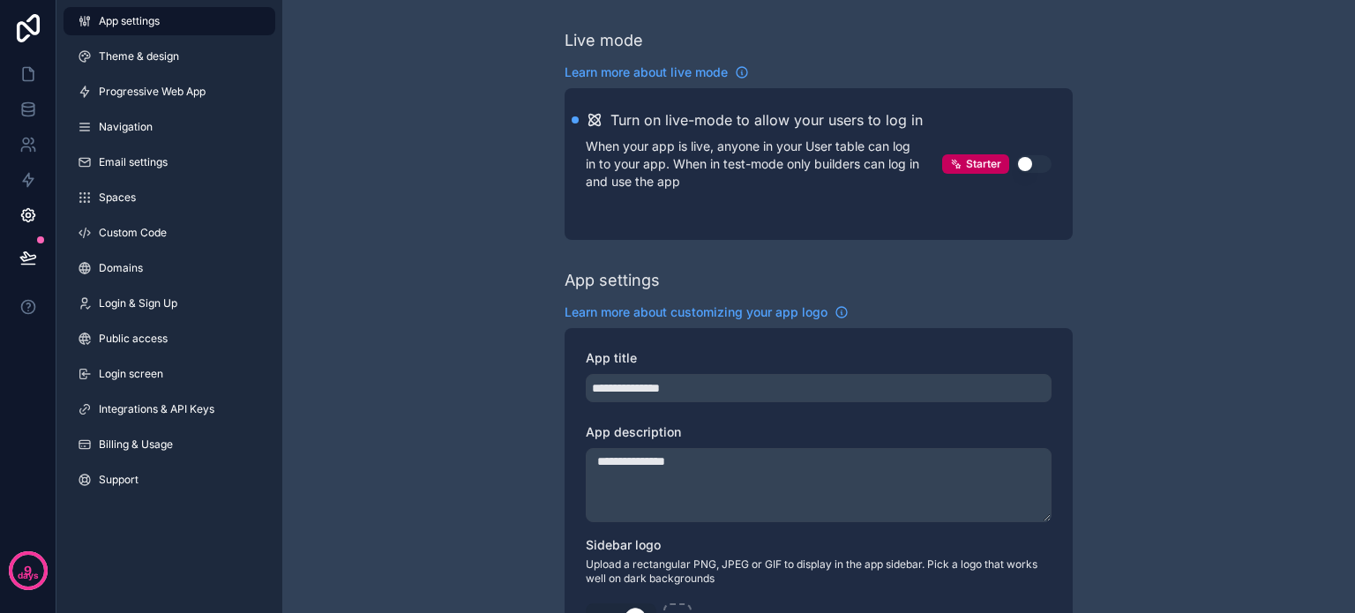
click at [123, 412] on span "Integrations & API Keys" at bounding box center [157, 409] width 116 height 14
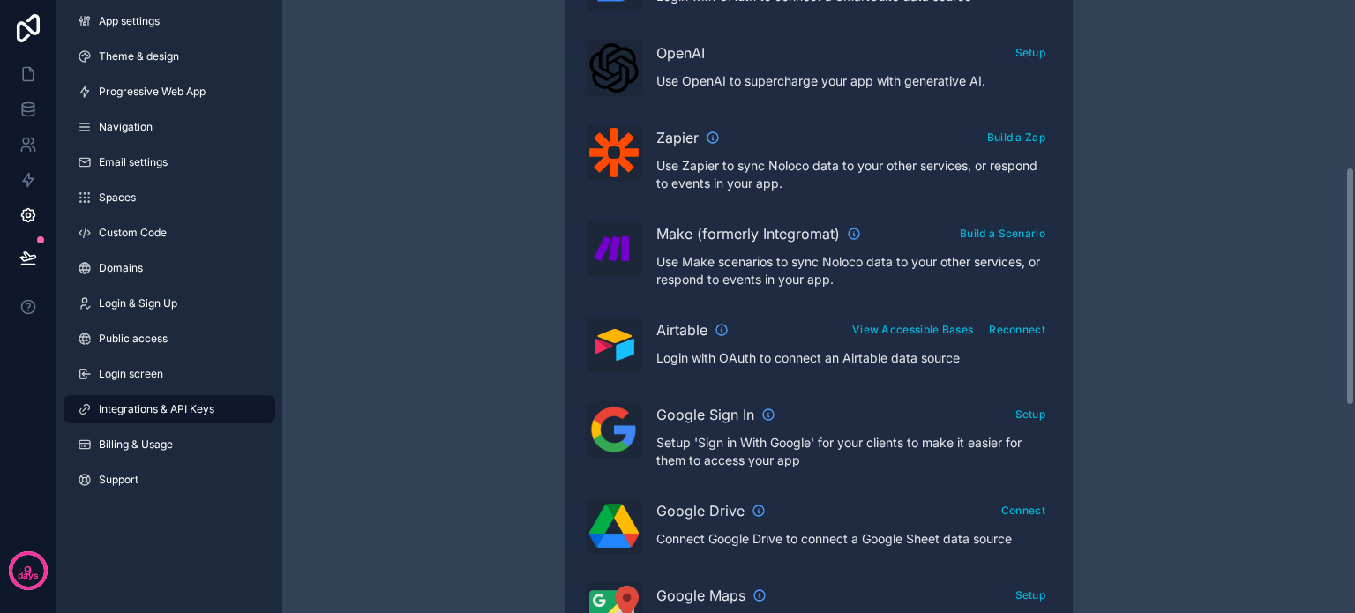
scroll to position [529, 0]
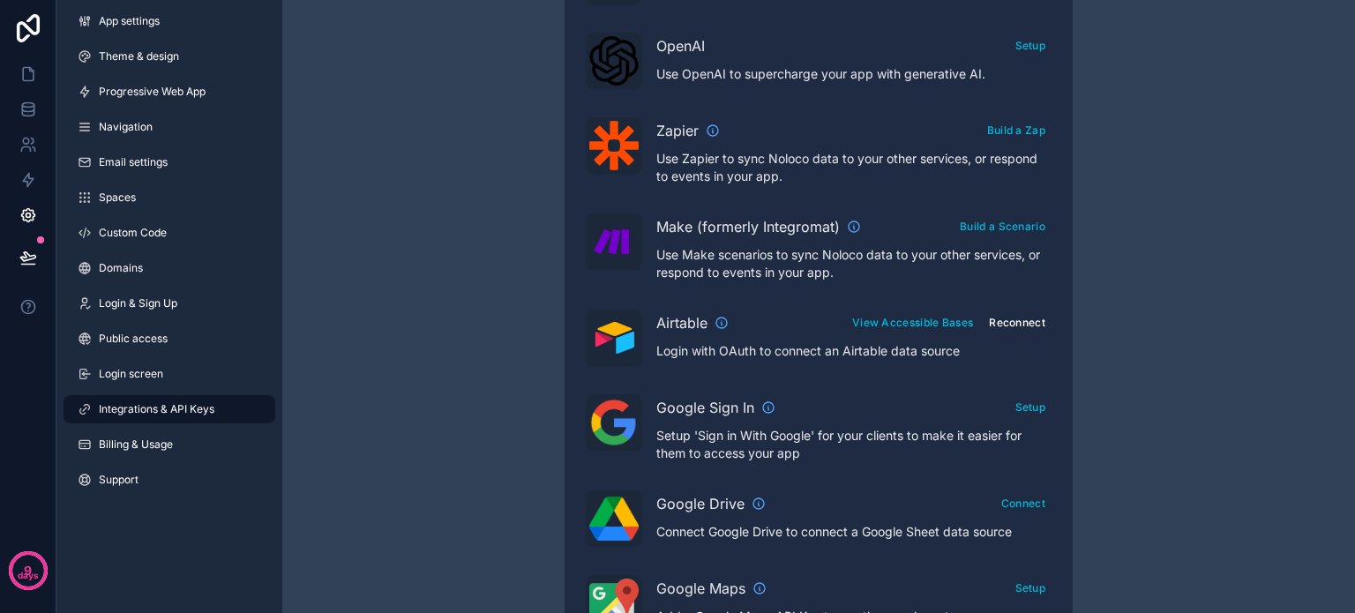
click at [1002, 319] on button "Reconnect" at bounding box center [1017, 323] width 69 height 26
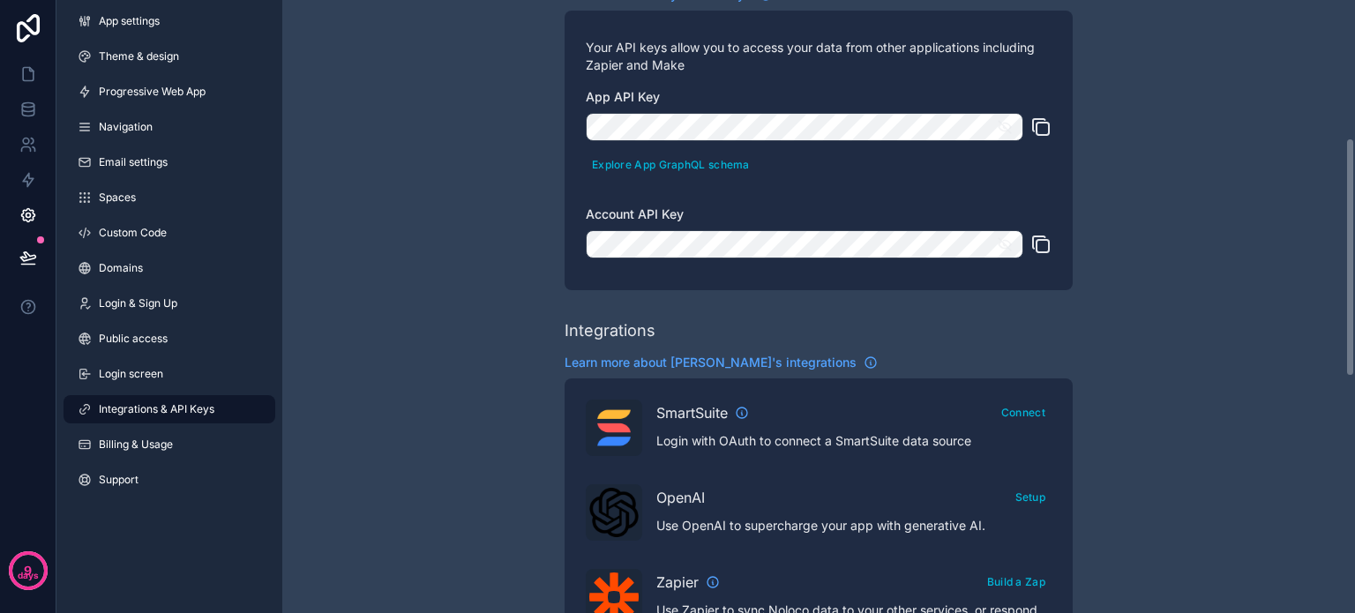
scroll to position [0, 0]
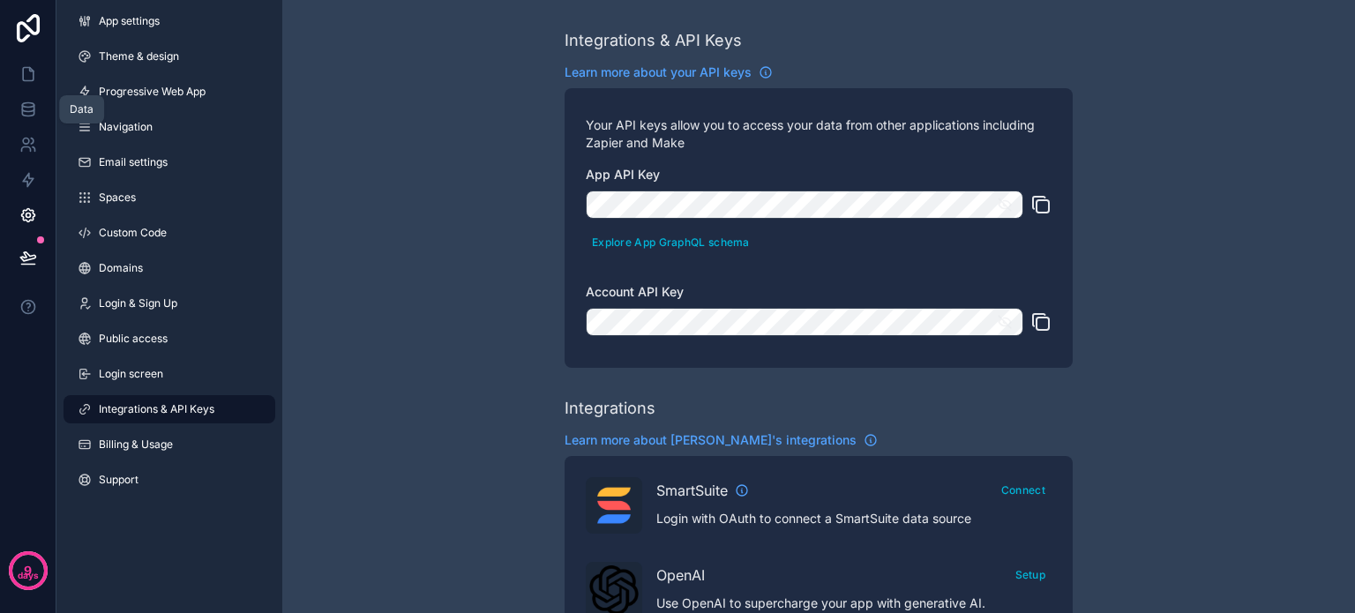
click at [20, 111] on icon at bounding box center [28, 110] width 18 height 18
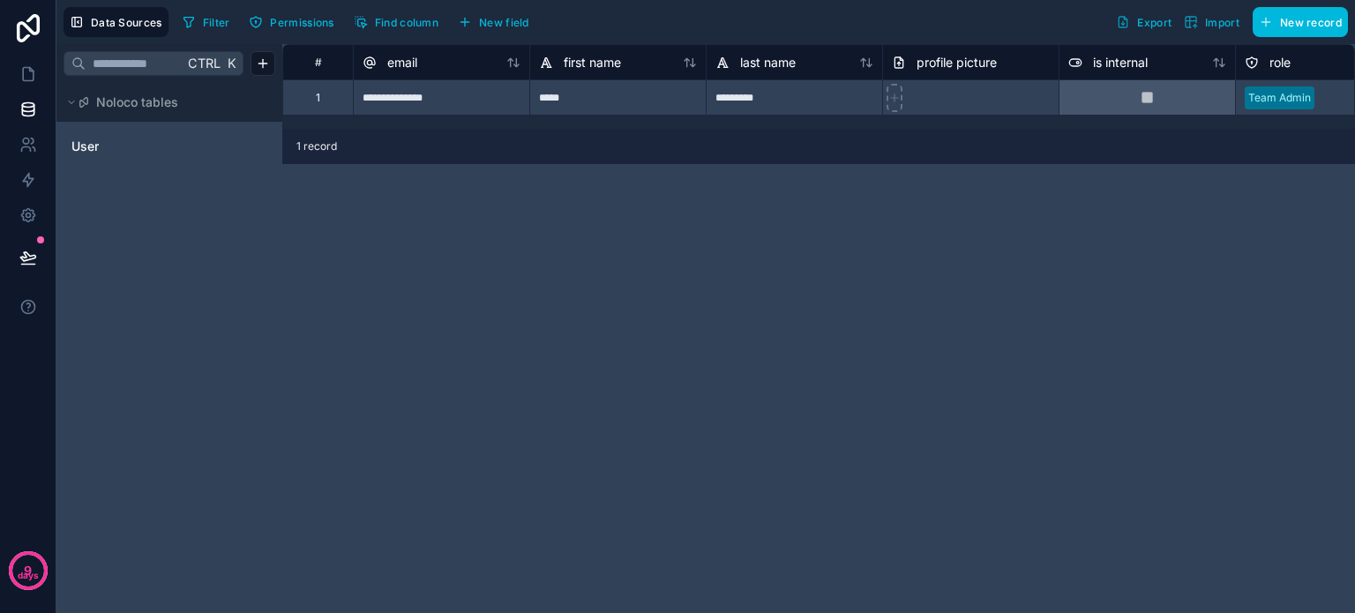
click at [154, 324] on div "Ctrl K Noloco tables User" at bounding box center [169, 328] width 226 height 569
click at [107, 16] on span "Data Sources" at bounding box center [126, 22] width 71 height 13
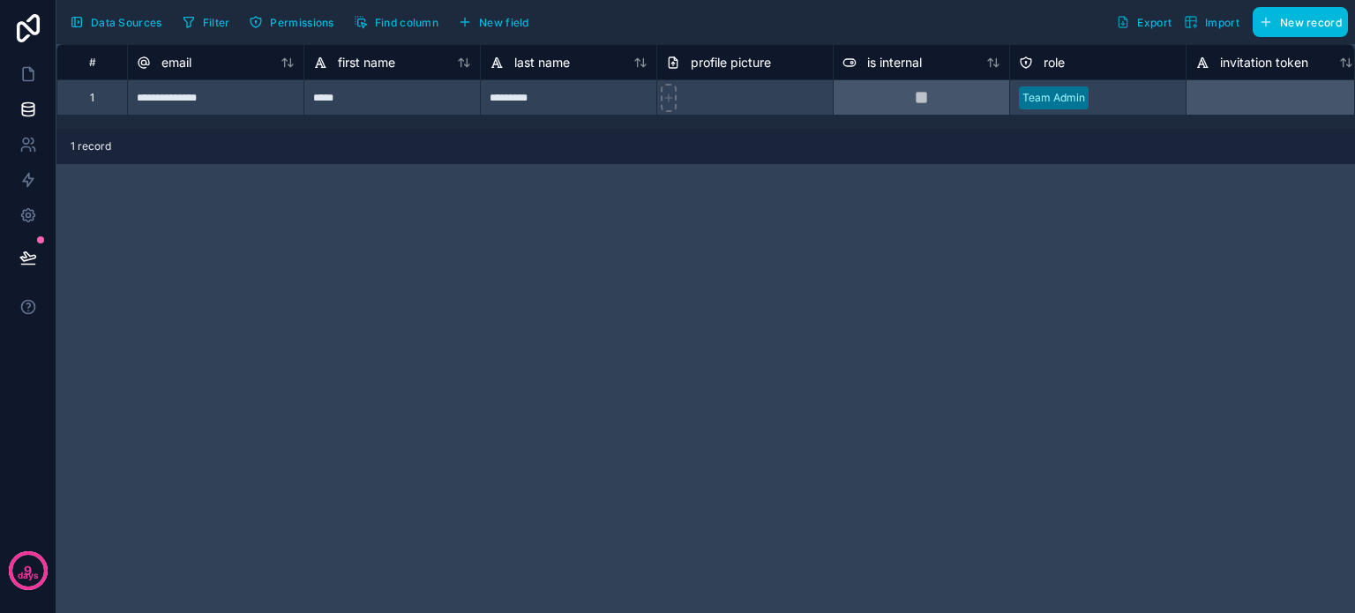
click at [107, 16] on span "Data Sources" at bounding box center [126, 22] width 71 height 13
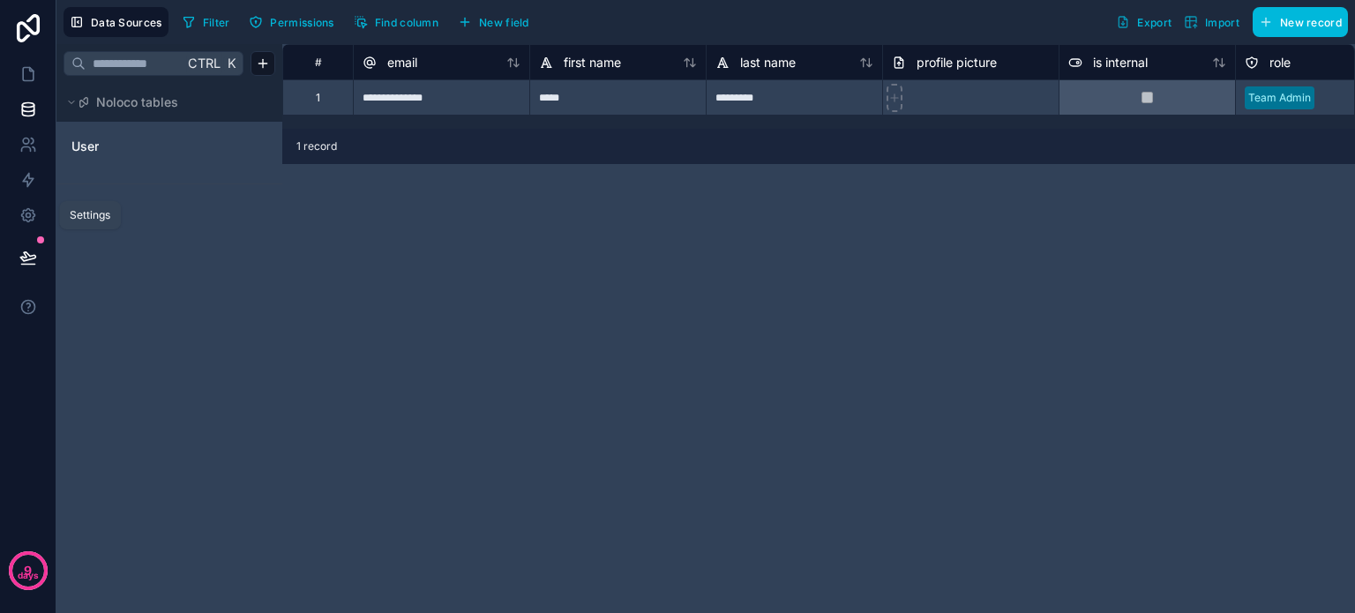
click at [18, 212] on link at bounding box center [28, 215] width 56 height 35
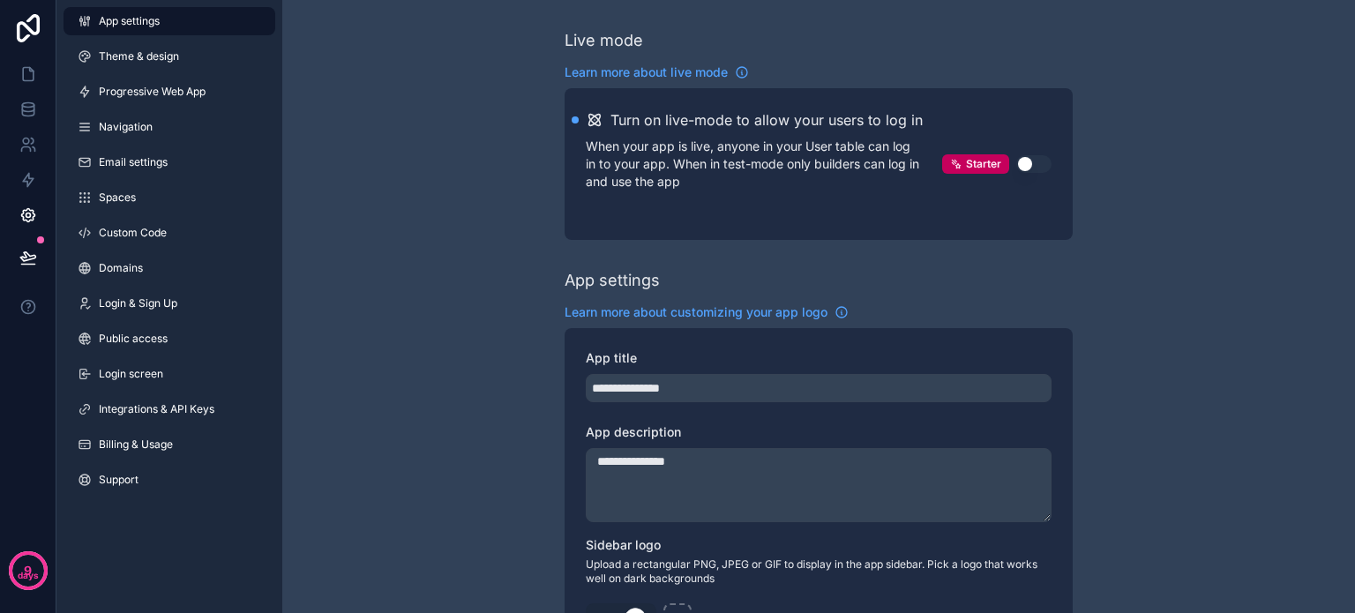
click at [164, 415] on span "Integrations & API Keys" at bounding box center [157, 409] width 116 height 14
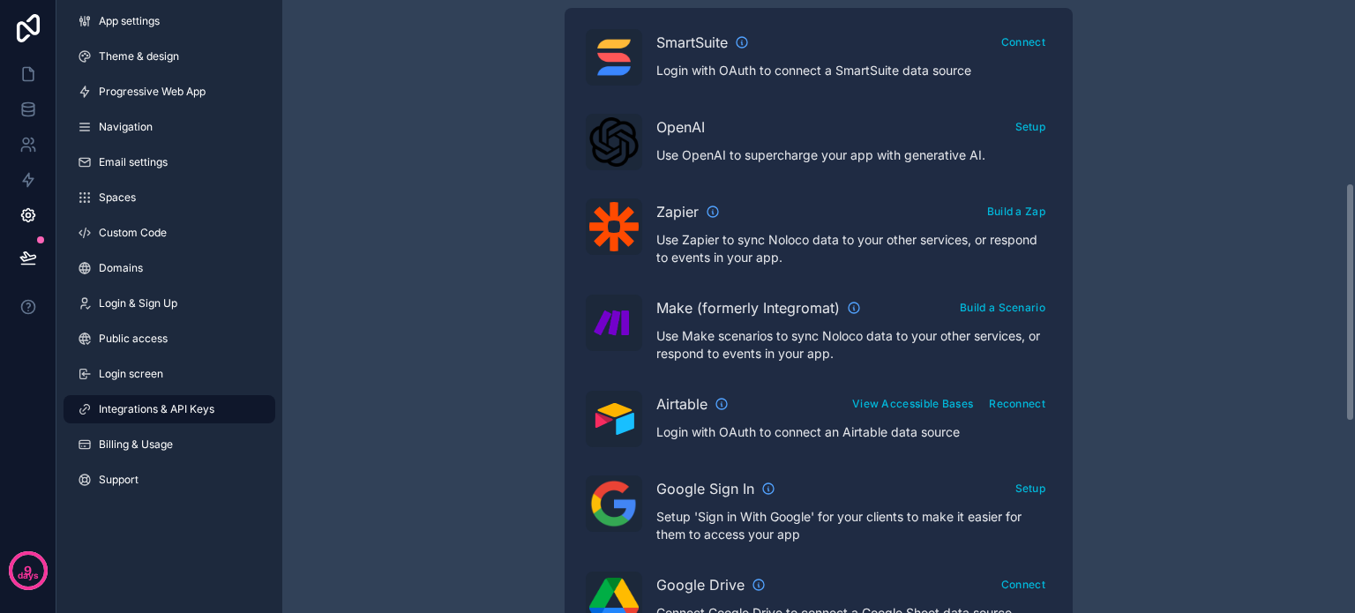
scroll to position [529, 0]
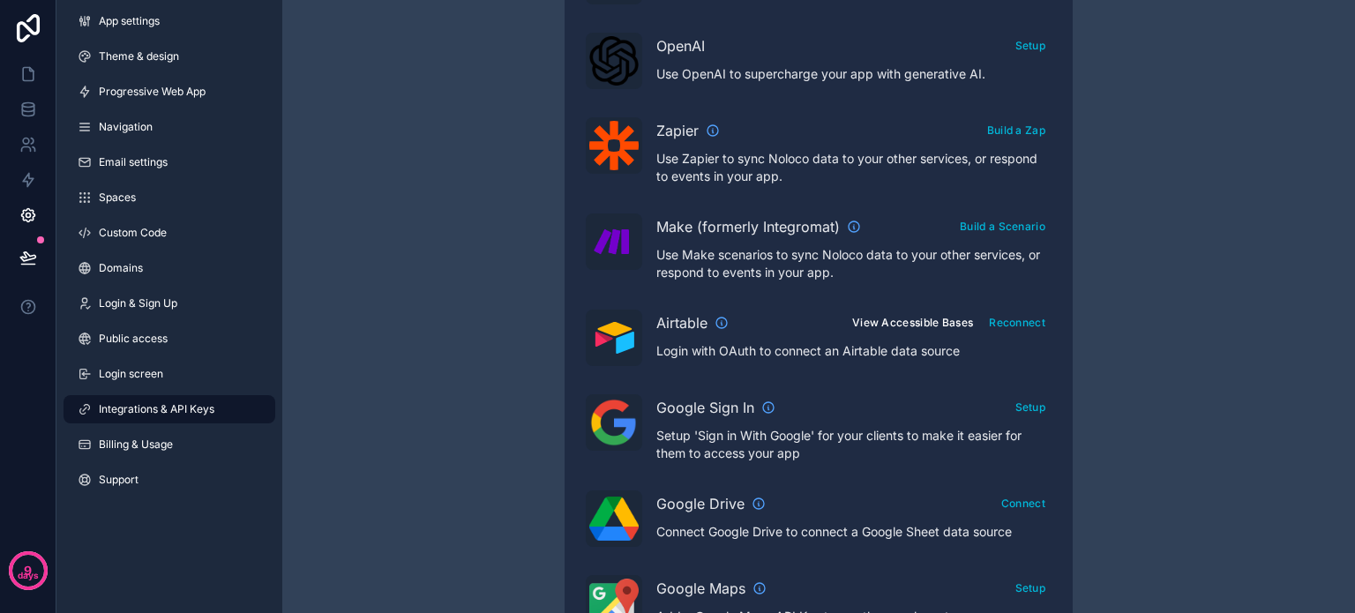
click at [908, 324] on button "View Accessible Bases" at bounding box center [912, 323] width 133 height 26
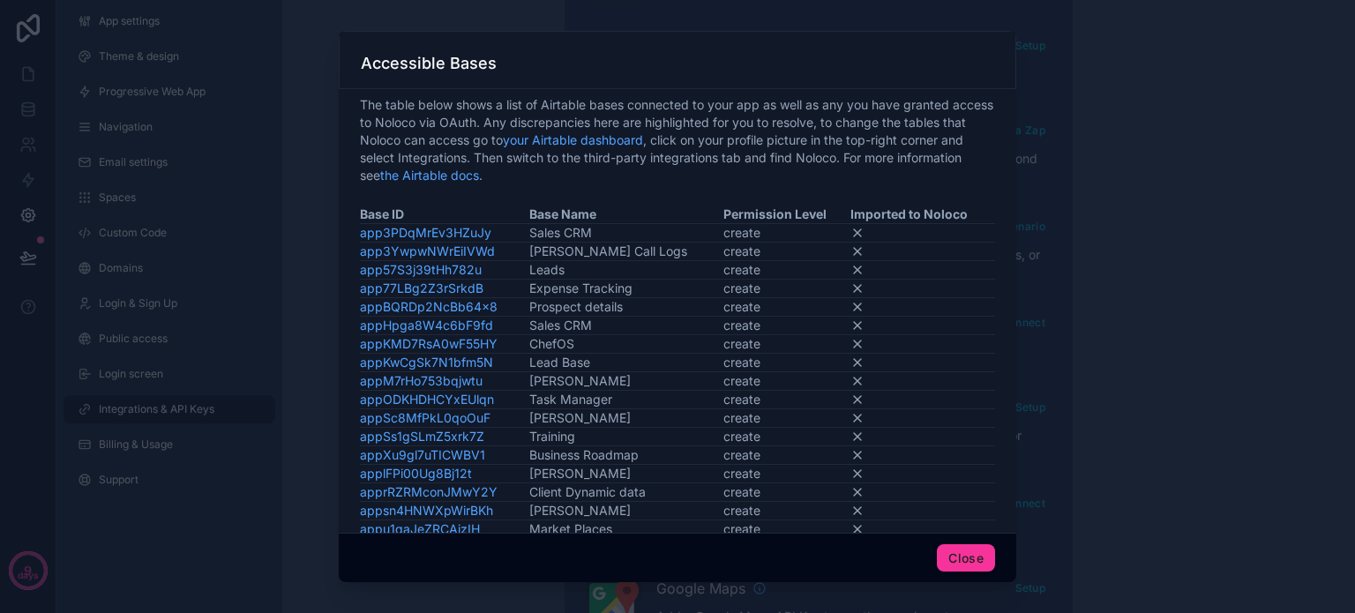
click at [480, 338] on link "appKMD7RsA0wF55HY" at bounding box center [429, 343] width 138 height 15
click at [851, 324] on icon at bounding box center [858, 326] width 14 height 14
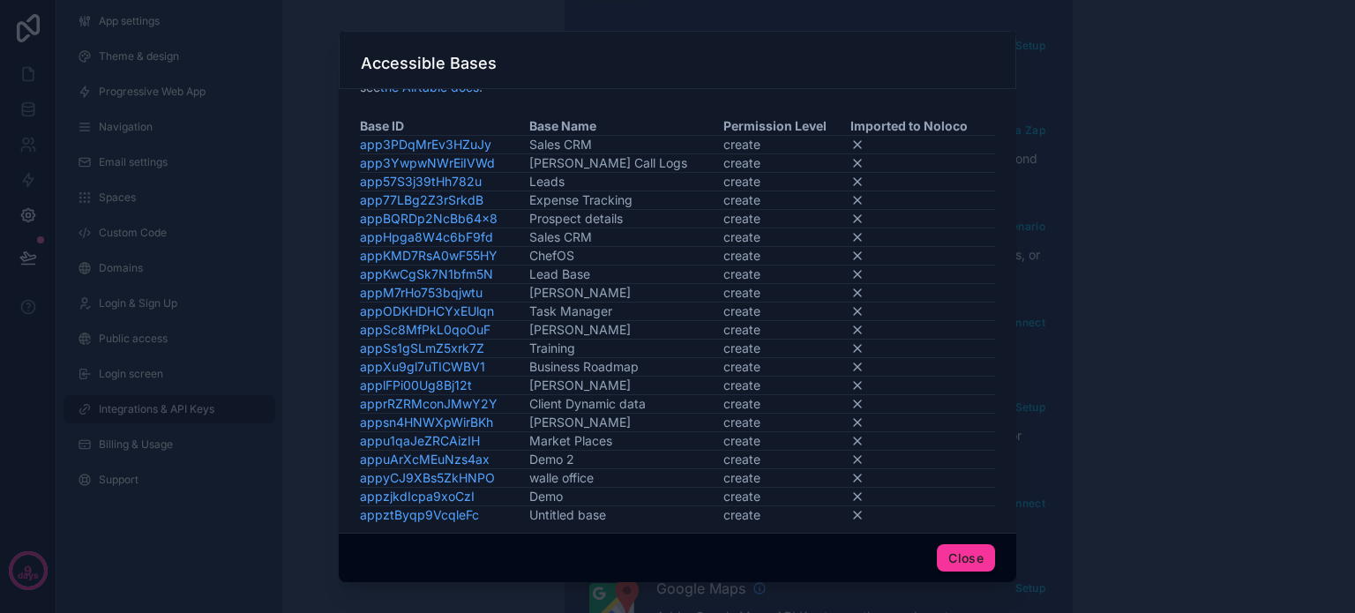
click at [851, 254] on icon at bounding box center [858, 256] width 14 height 14
click at [519, 257] on td "appKMD7RsA0wF55HY" at bounding box center [444, 255] width 169 height 19
click at [961, 564] on button "Close" at bounding box center [966, 558] width 58 height 28
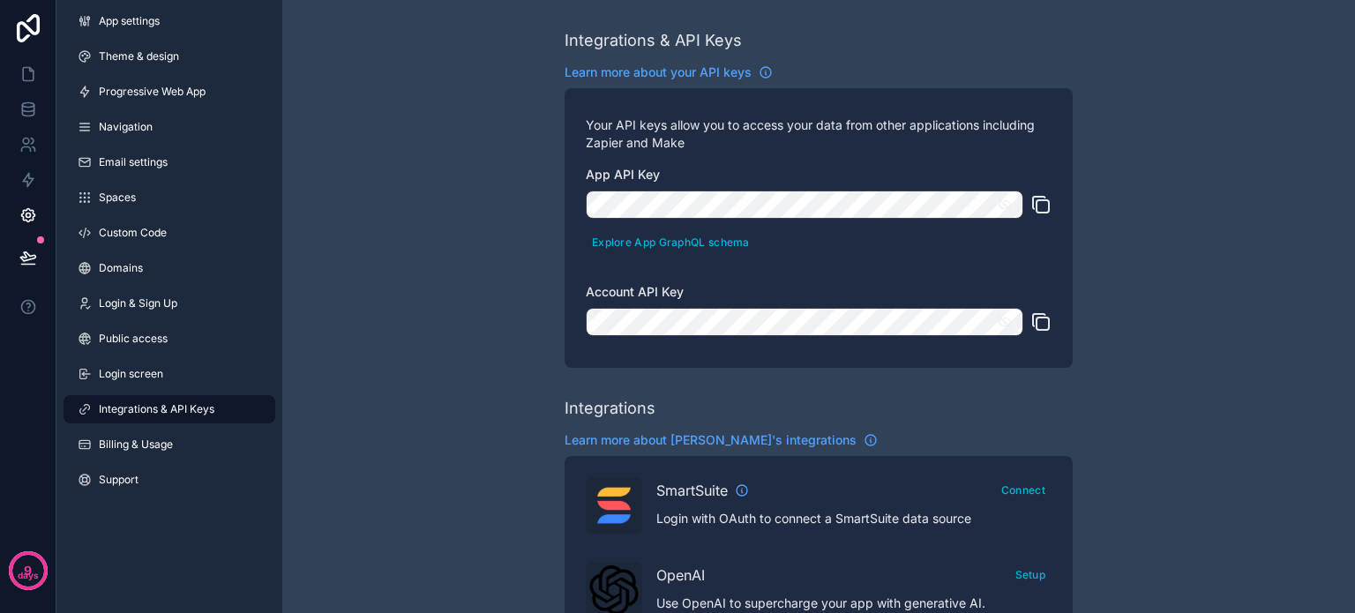
click at [11, 26] on icon at bounding box center [28, 28] width 35 height 28
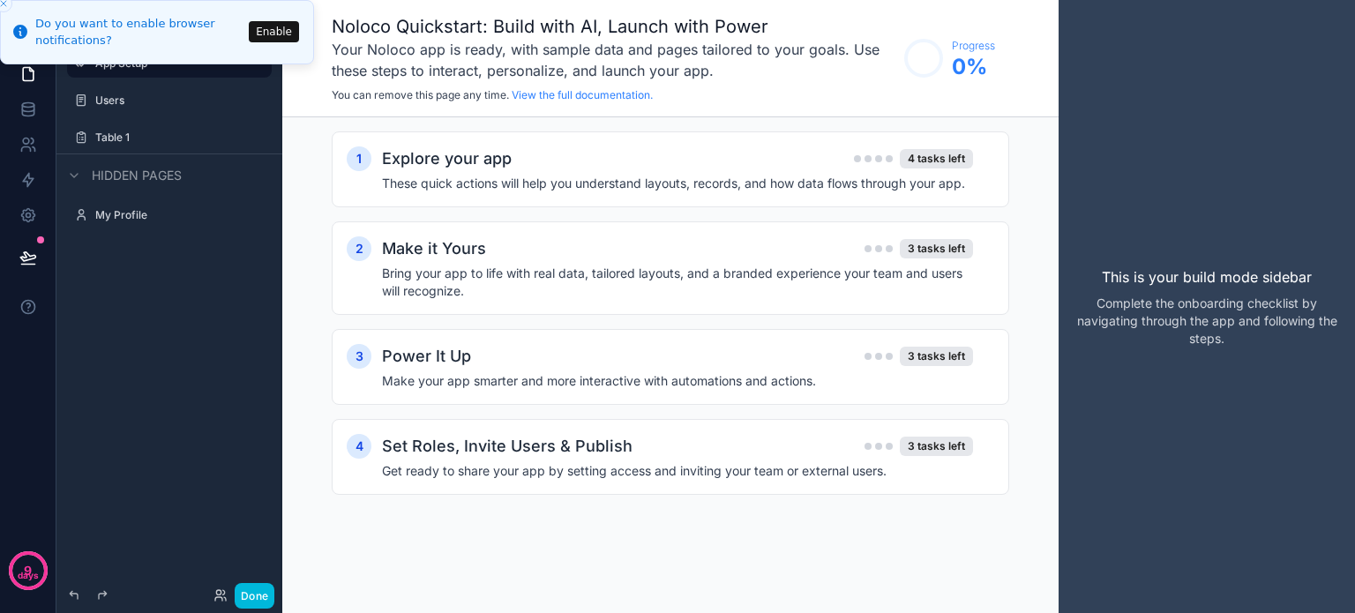
click at [271, 29] on button "Enable" at bounding box center [274, 31] width 50 height 21
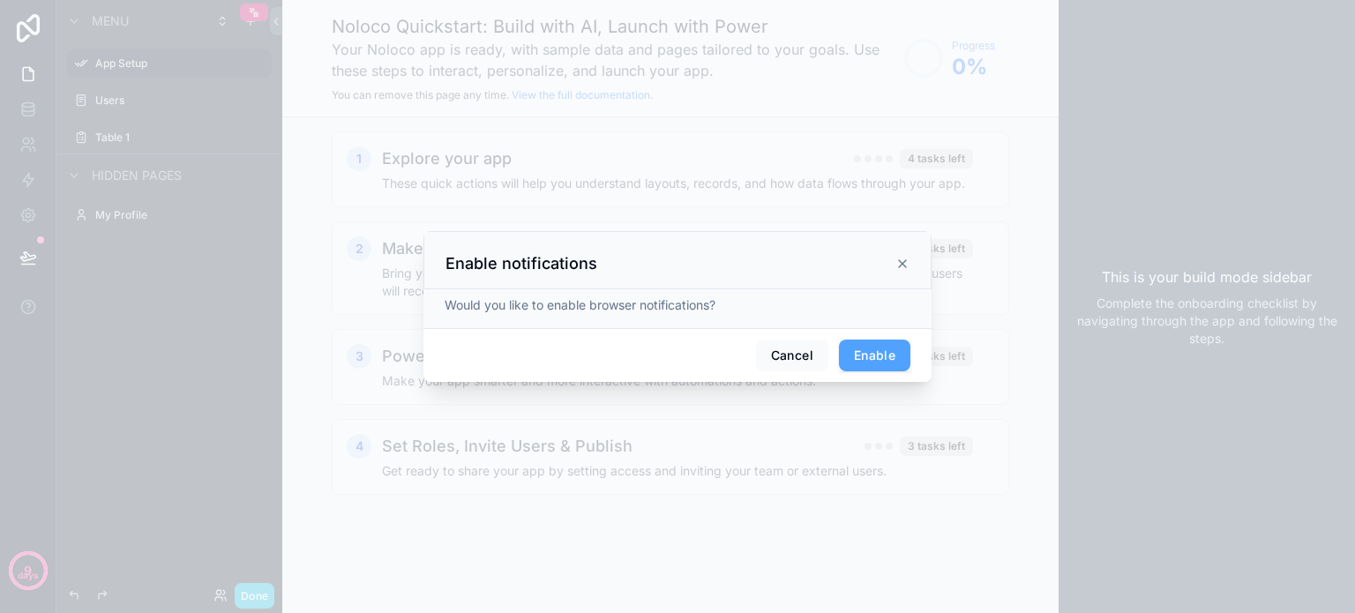
click at [889, 349] on button "Enable" at bounding box center [874, 356] width 71 height 32
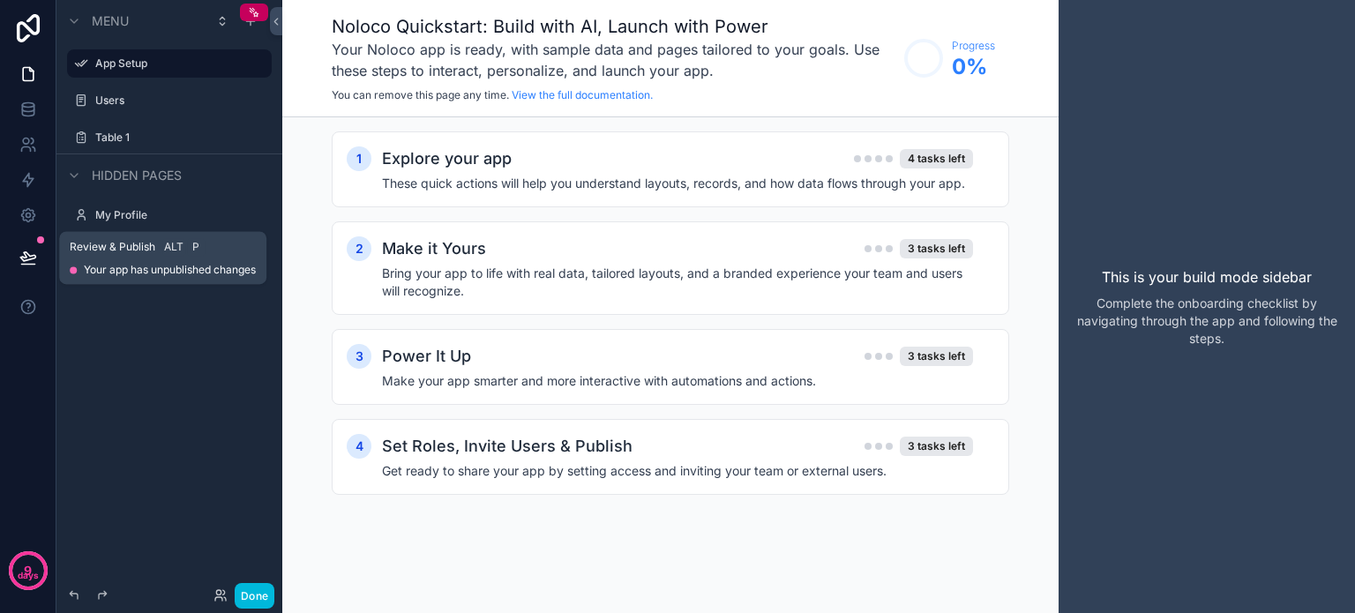
click at [26, 254] on icon at bounding box center [28, 258] width 18 height 18
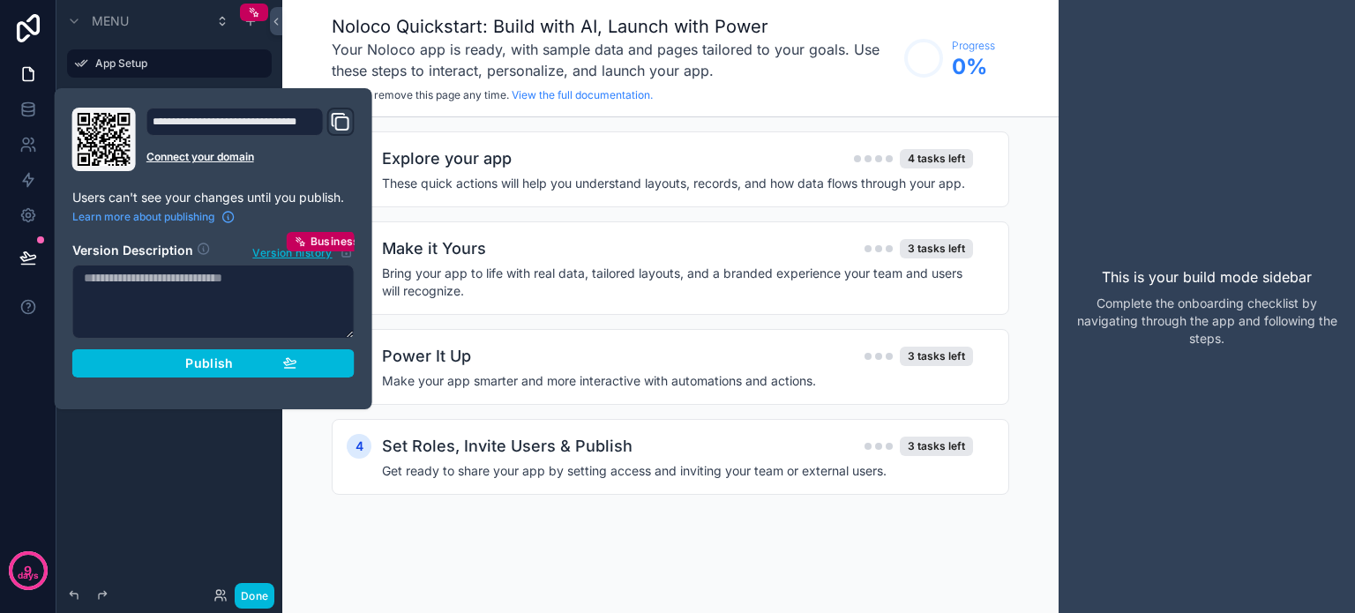
click at [161, 365] on div "Publish" at bounding box center [214, 364] width 168 height 16
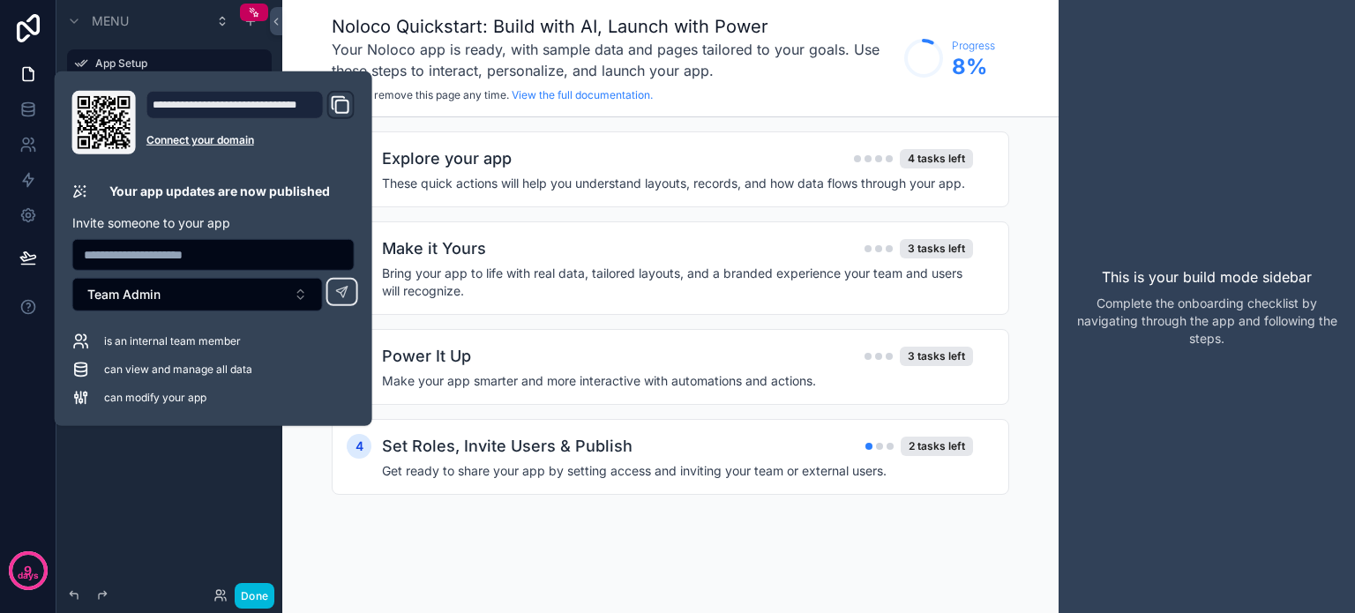
click at [137, 260] on input "text" at bounding box center [213, 255] width 281 height 25
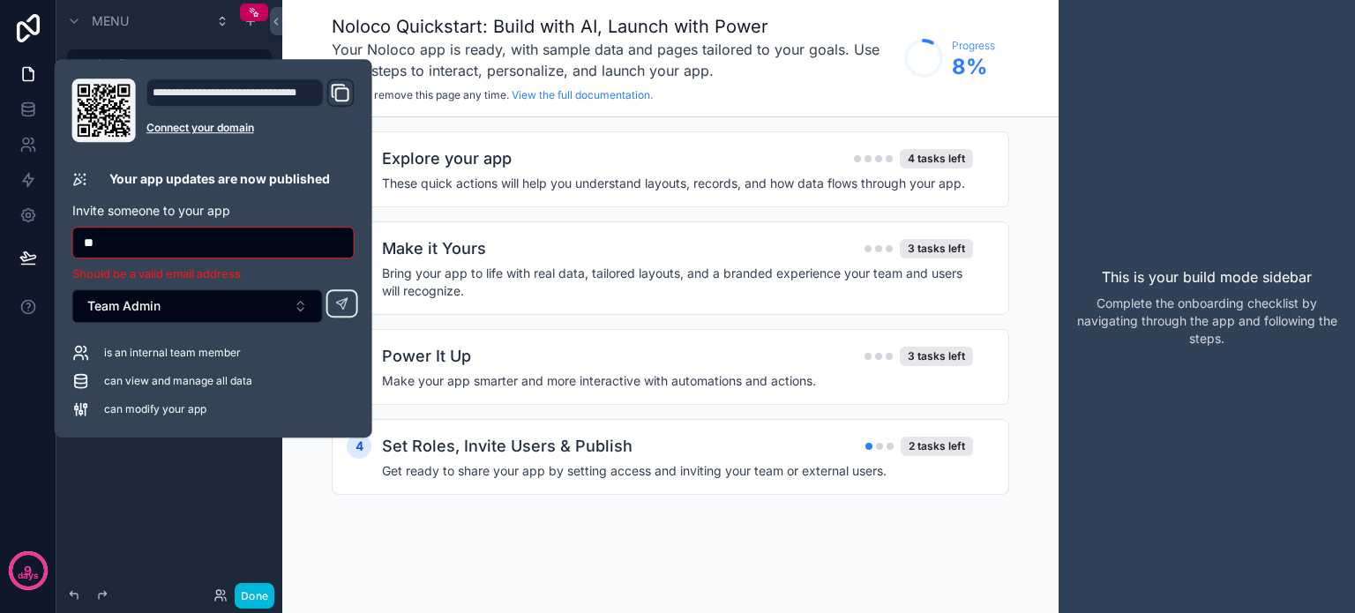
type input "**********"
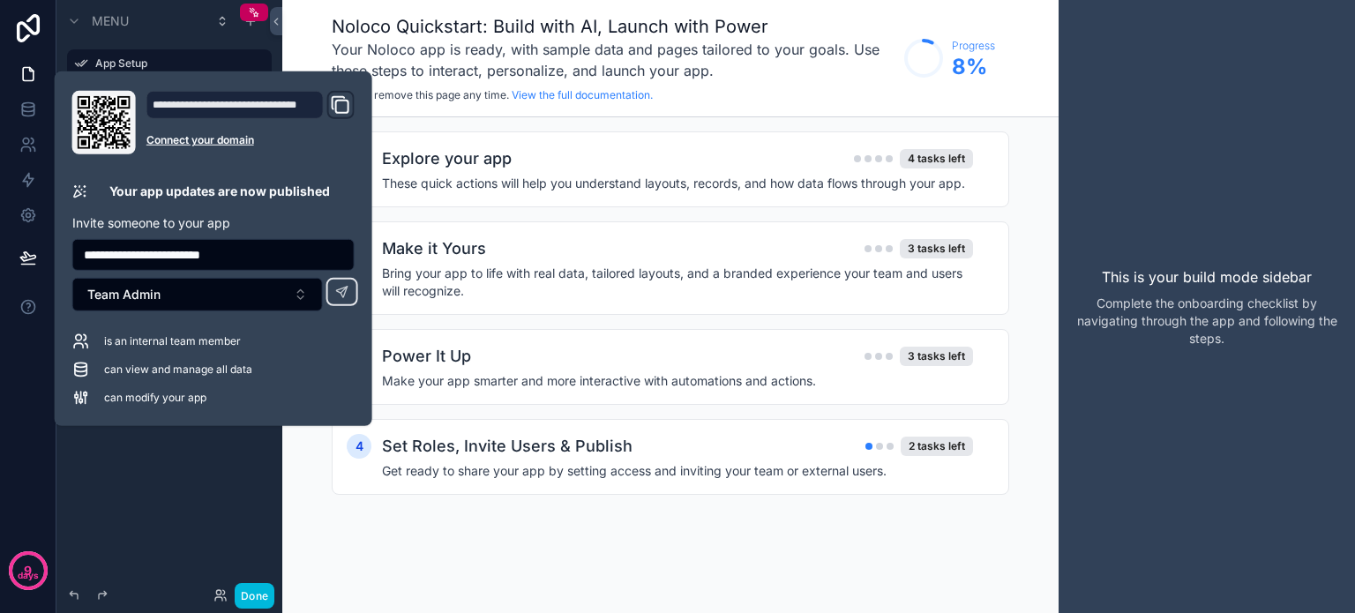
click at [351, 290] on button at bounding box center [342, 292] width 32 height 28
click at [129, 469] on div "Menu App Setup Users Table 1 Hidden pages My Profile" at bounding box center [169, 296] width 226 height 592
